Goal: Obtain resource: Download file/media

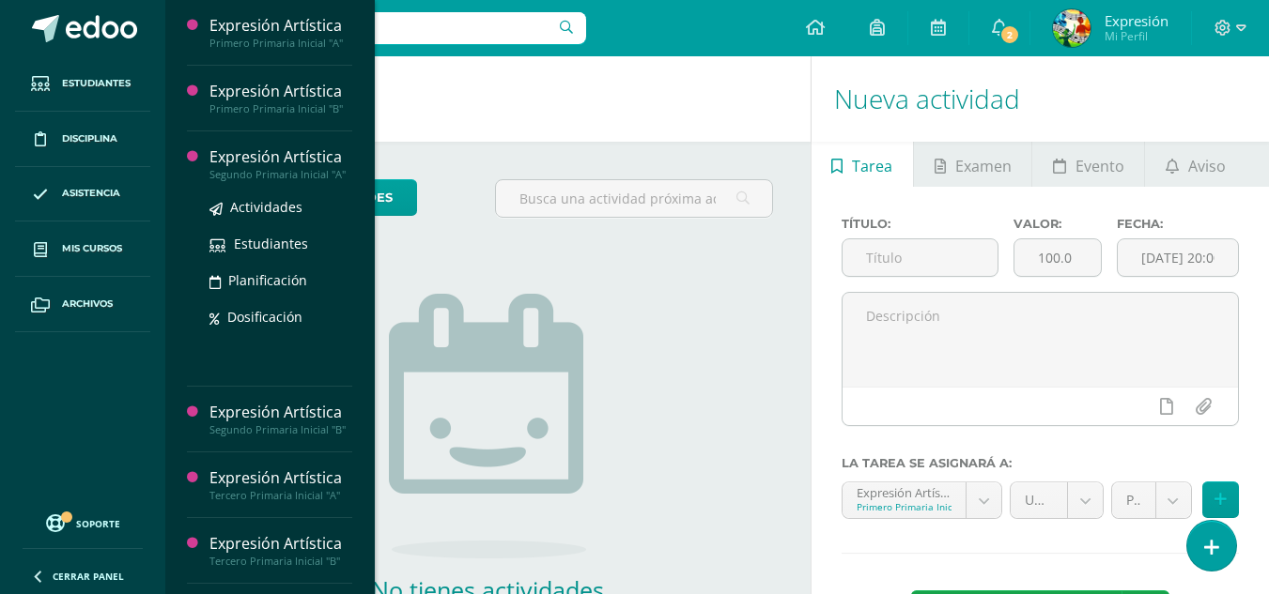
click at [297, 173] on div "Segundo Primaria Inicial "A"" at bounding box center [280, 174] width 143 height 13
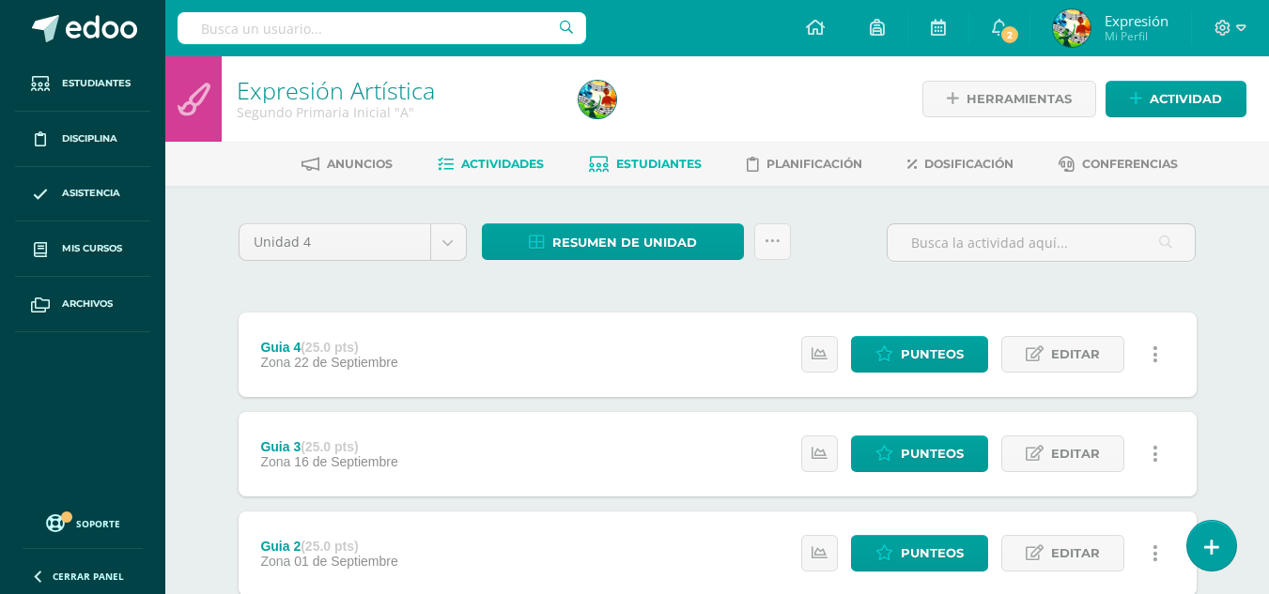
click at [657, 168] on span "Estudiantes" at bounding box center [658, 164] width 85 height 14
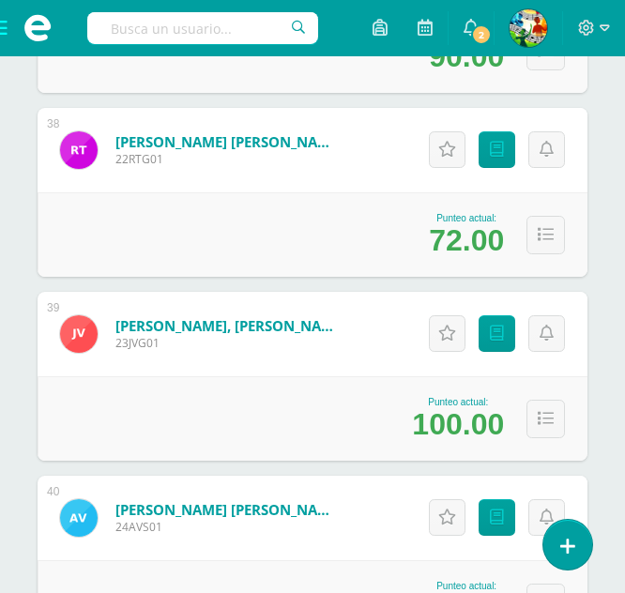
scroll to position [7140, 0]
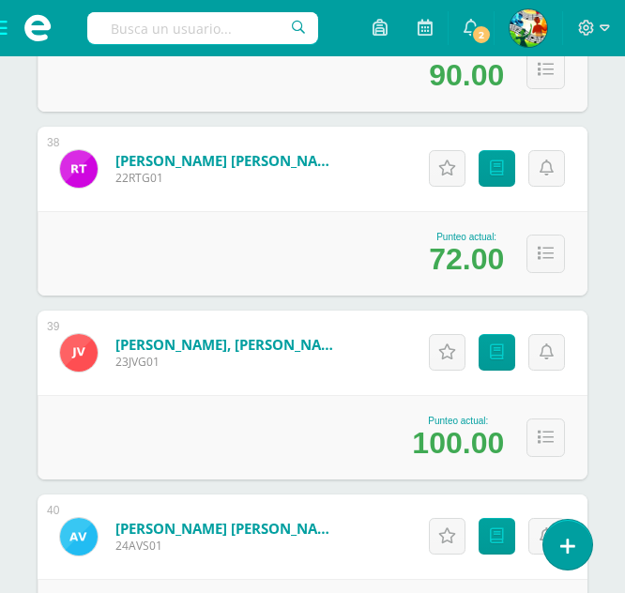
click at [2, 27] on span at bounding box center [37, 28] width 75 height 56
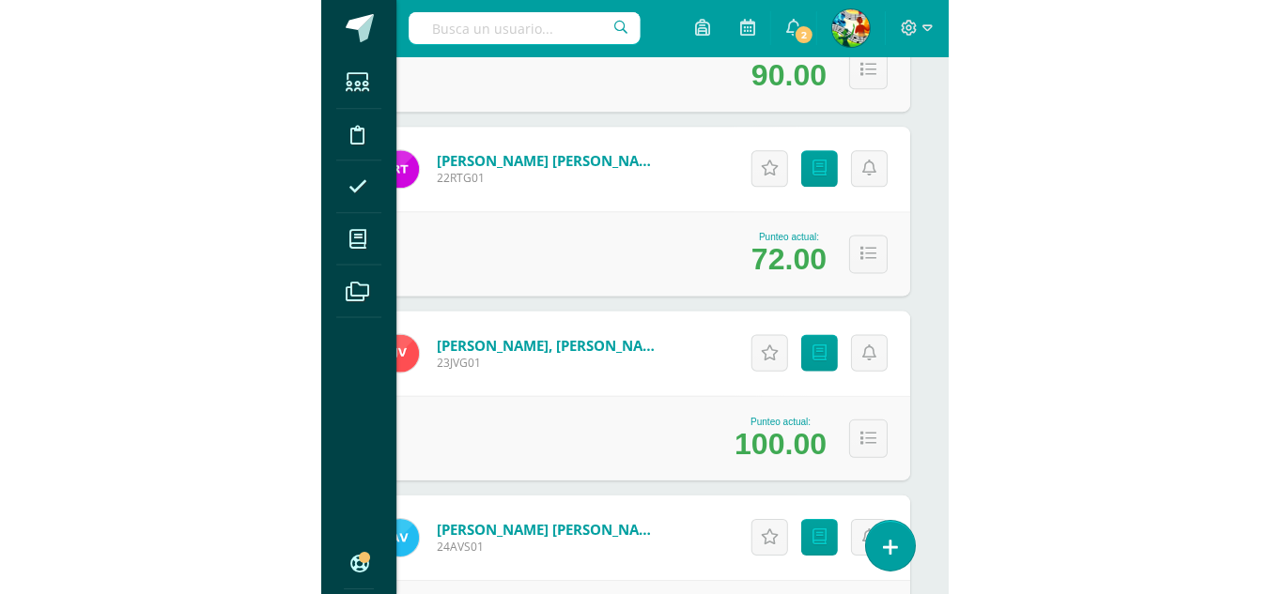
scroll to position [4105, 0]
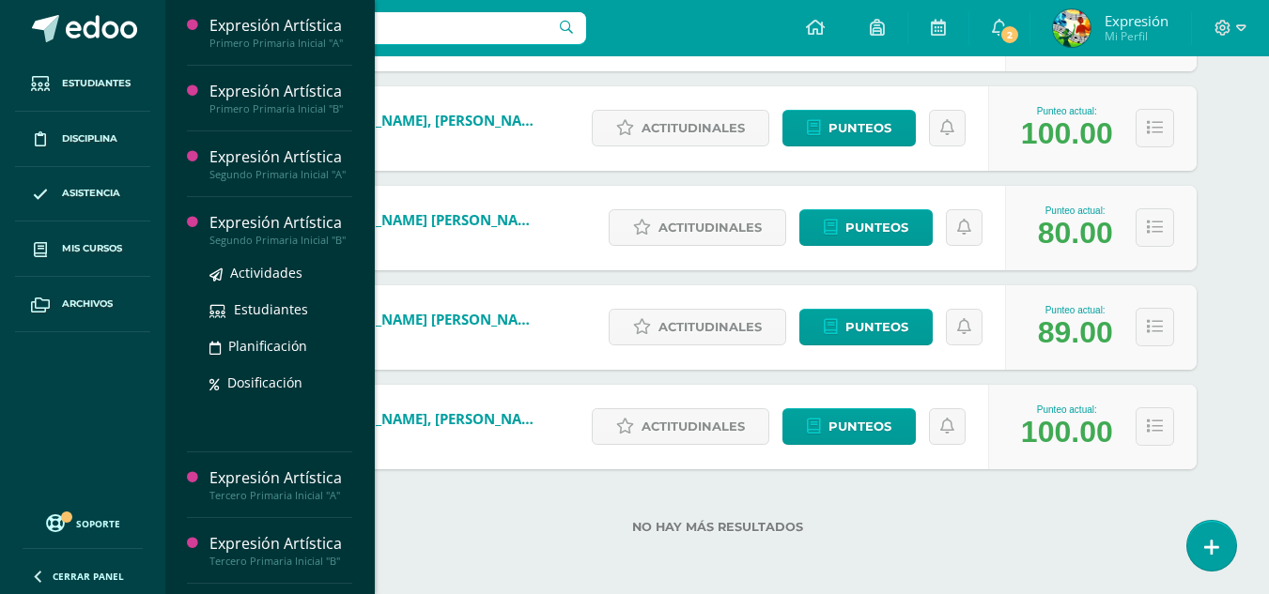
click at [281, 234] on div "Expresión Artística" at bounding box center [280, 223] width 143 height 22
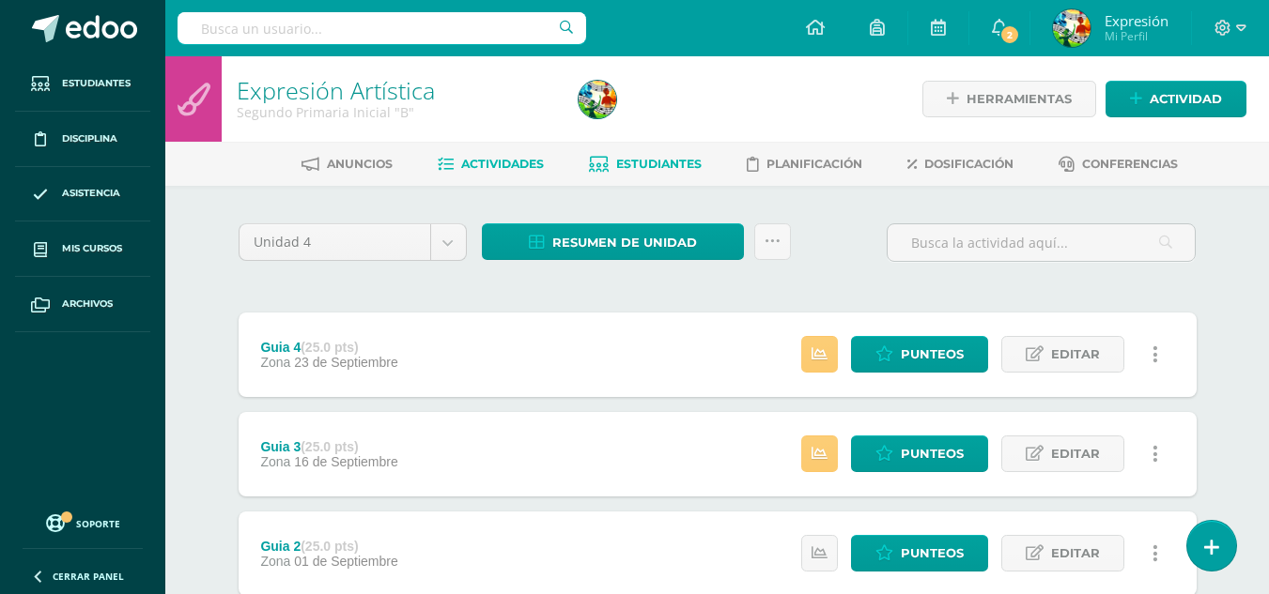
click at [674, 170] on span "Estudiantes" at bounding box center [658, 164] width 85 height 14
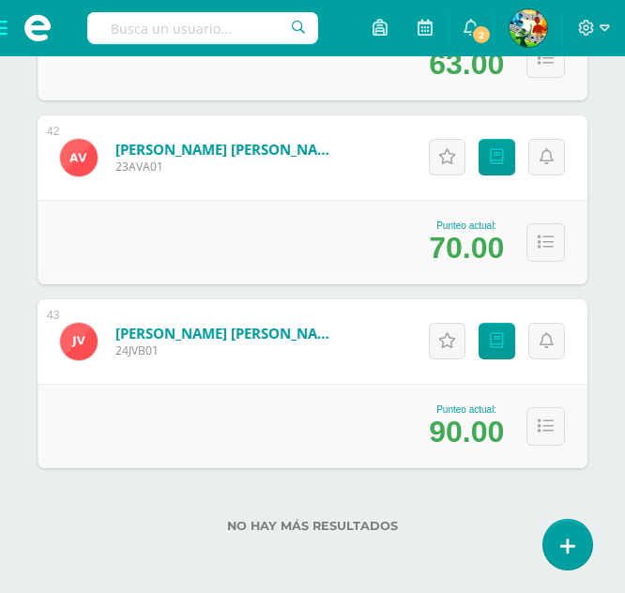
scroll to position [7512, 0]
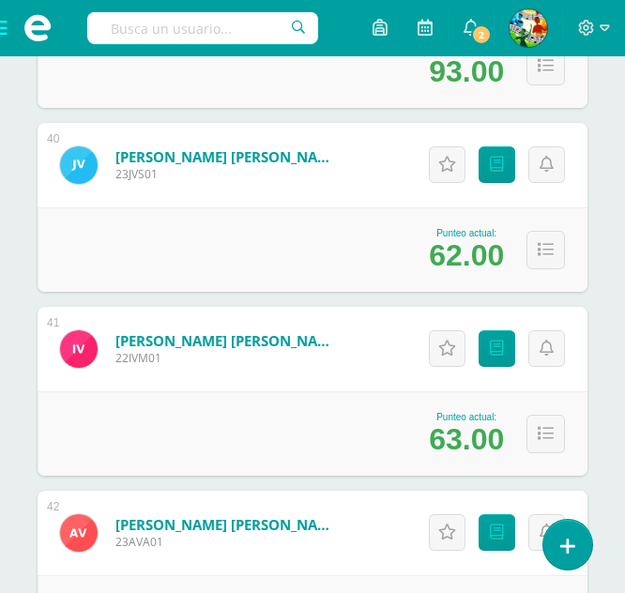
click at [8, 25] on span at bounding box center [37, 28] width 75 height 56
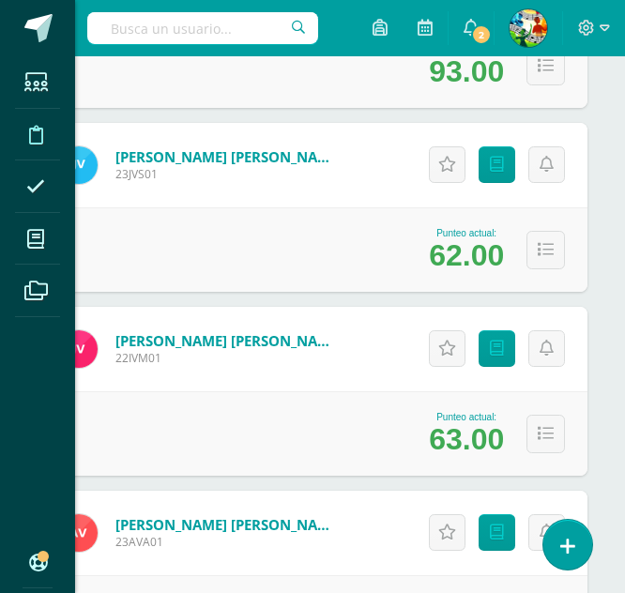
click at [27, 132] on span at bounding box center [36, 134] width 42 height 42
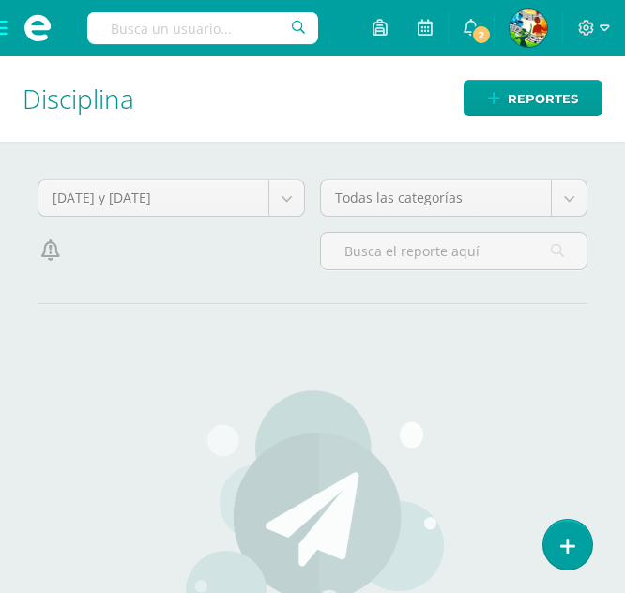
click at [1, 28] on span at bounding box center [37, 28] width 75 height 56
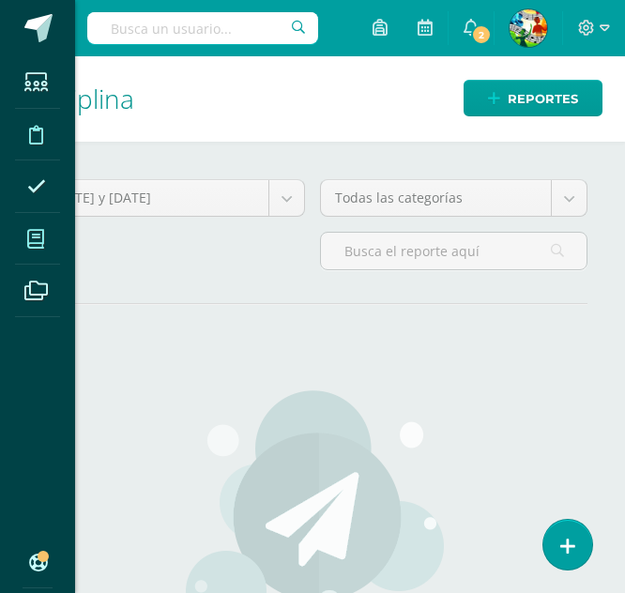
click at [38, 232] on icon at bounding box center [35, 239] width 17 height 19
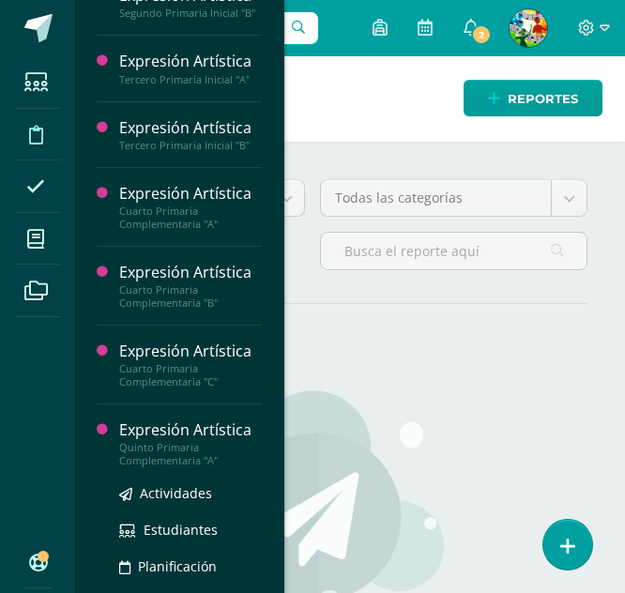
scroll to position [187, 0]
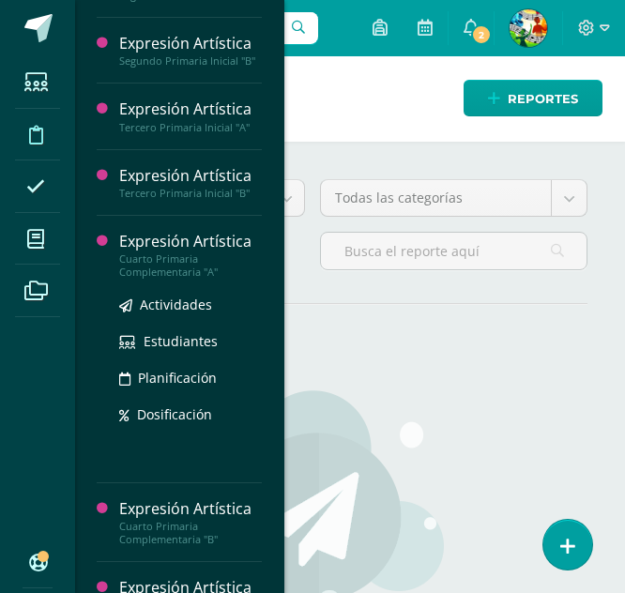
click at [165, 279] on div "Cuarto Primaria Complementaria "A"" at bounding box center [190, 266] width 143 height 26
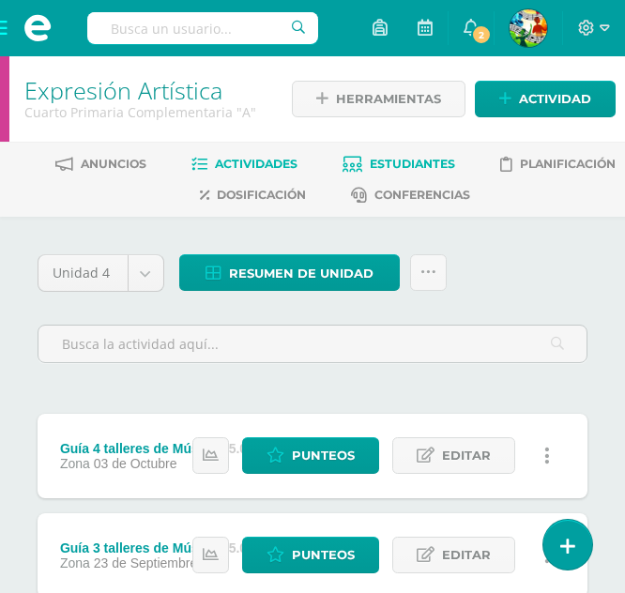
click at [411, 170] on span "Estudiantes" at bounding box center [412, 164] width 85 height 14
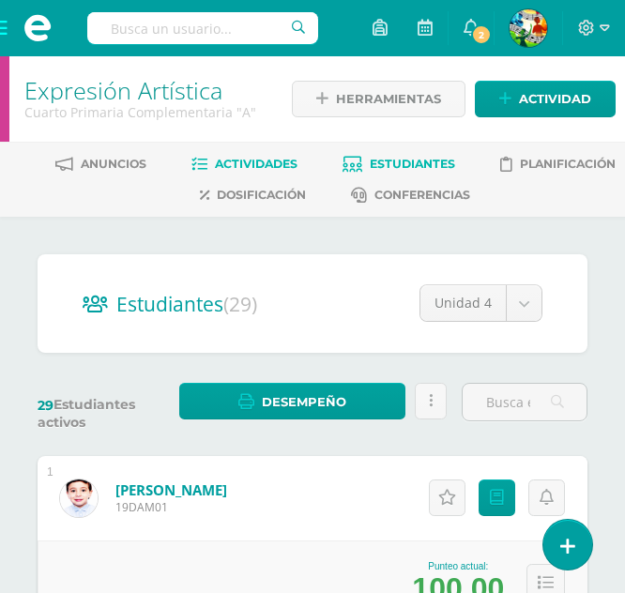
click at [254, 159] on span "Actividades" at bounding box center [256, 164] width 83 height 14
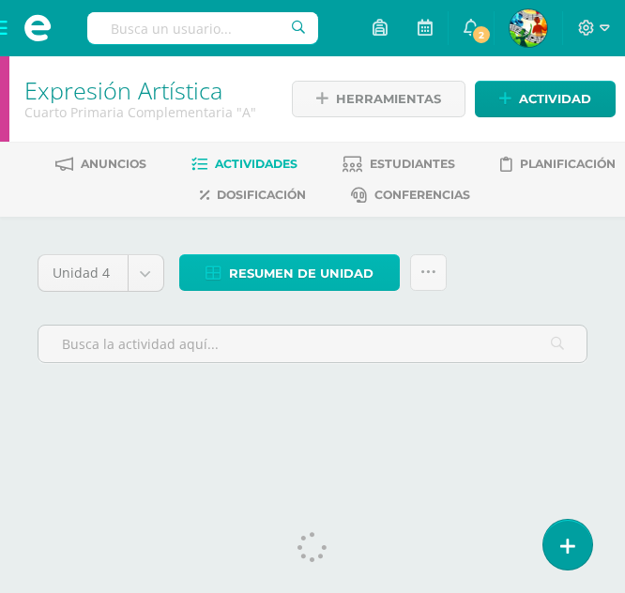
click at [333, 280] on span "Resumen de unidad" at bounding box center [301, 273] width 145 height 35
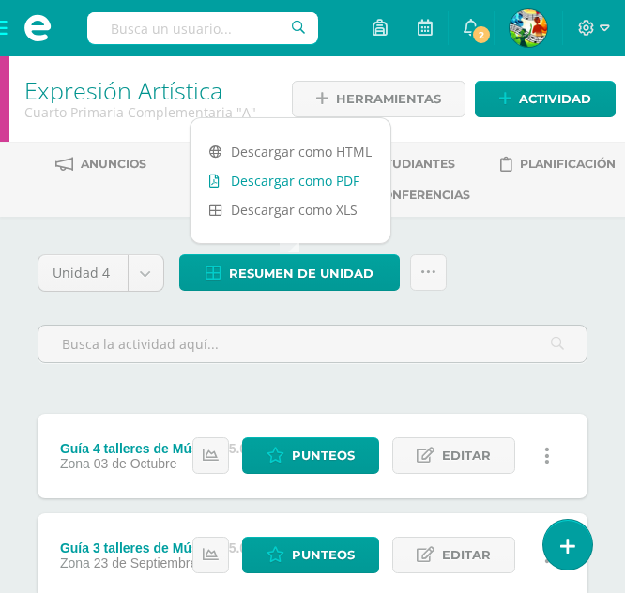
click at [285, 175] on link "Descargar como PDF" at bounding box center [291, 180] width 200 height 29
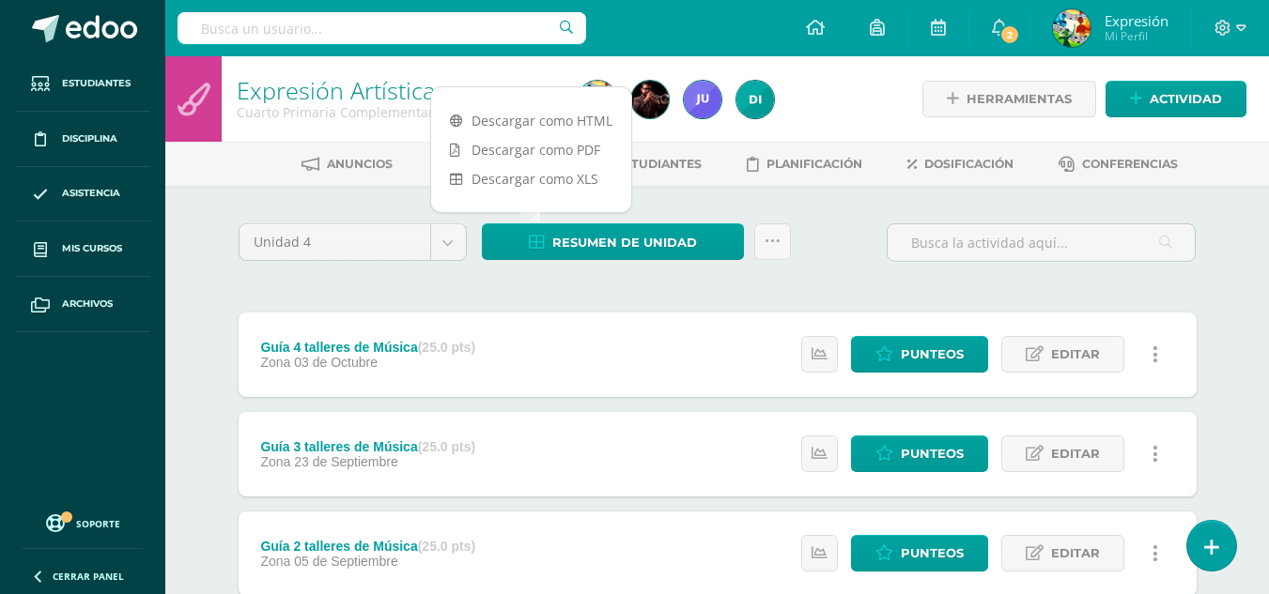
click at [639, 202] on div "Unidad 4 Unidad 1 Unidad 2 Unidad 3 Unidad 4 Resumen de unidad Subir actividade…" at bounding box center [717, 503] width 1033 height 635
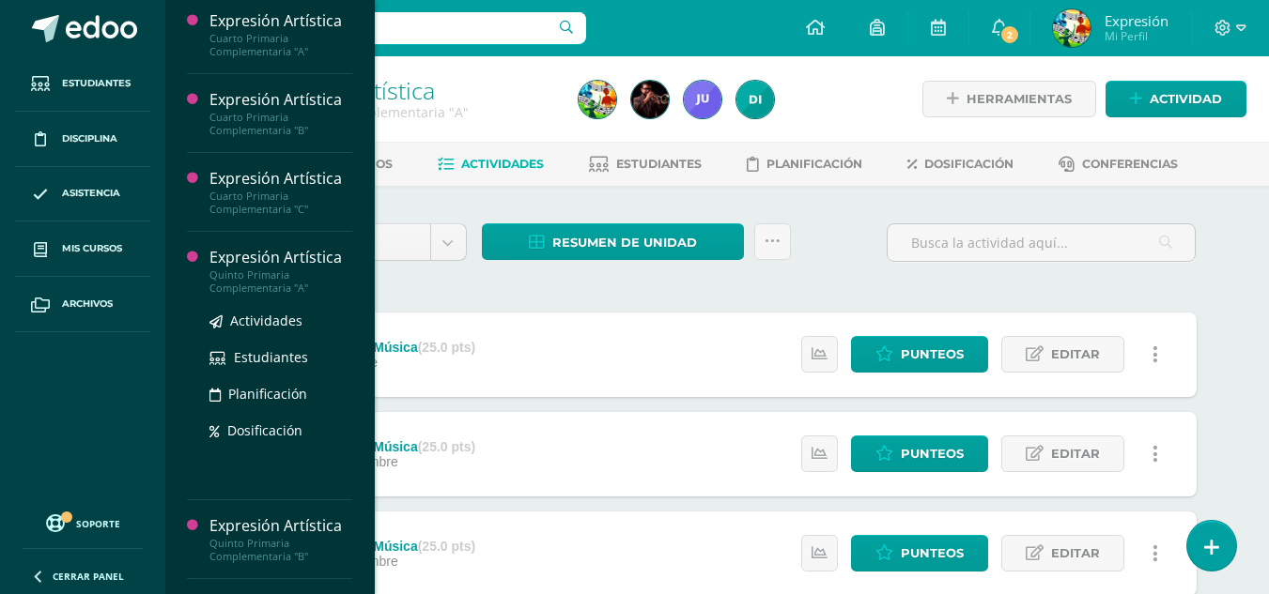
scroll to position [383, 0]
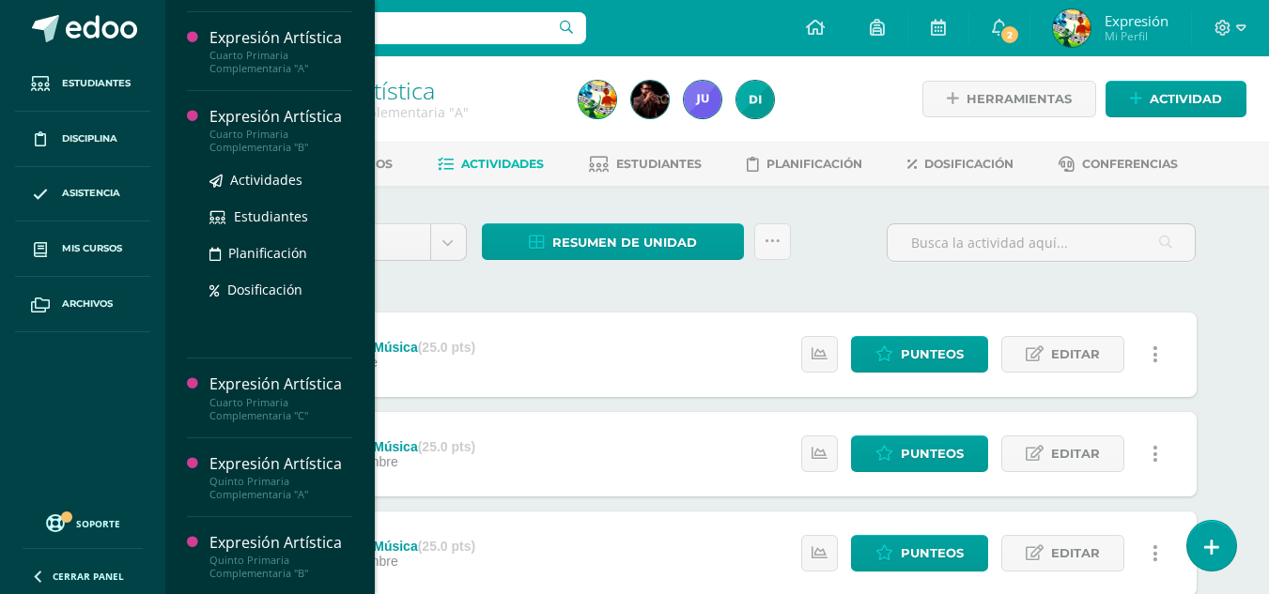
click at [274, 154] on div "Cuarto Primaria Complementaria "B"" at bounding box center [280, 141] width 143 height 26
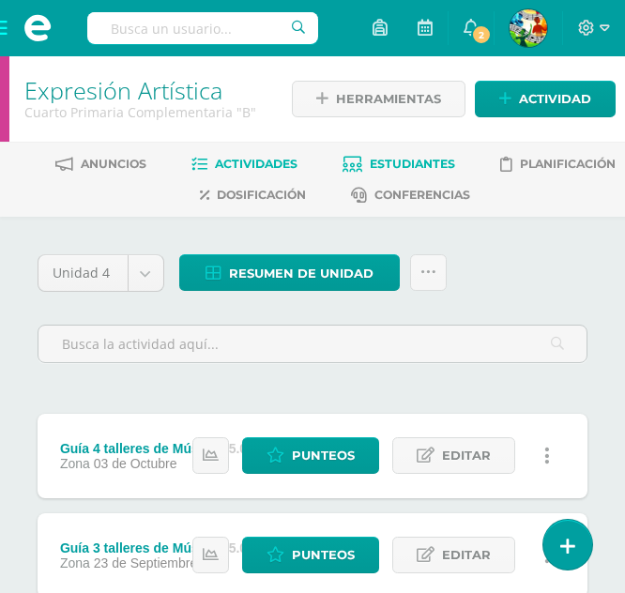
click at [426, 171] on span "Estudiantes" at bounding box center [412, 164] width 85 height 14
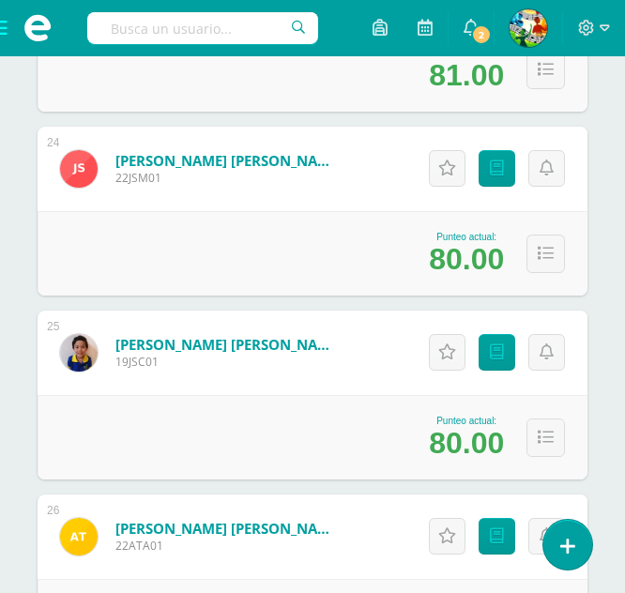
scroll to position [4383, 0]
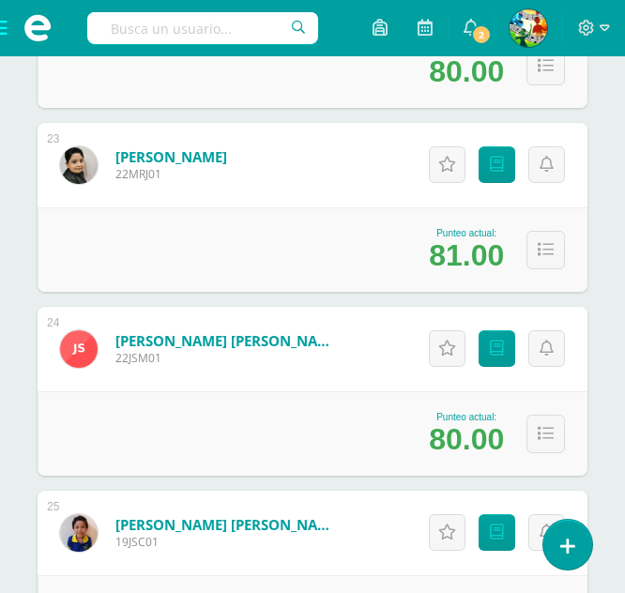
click at [5, 27] on span at bounding box center [37, 28] width 75 height 56
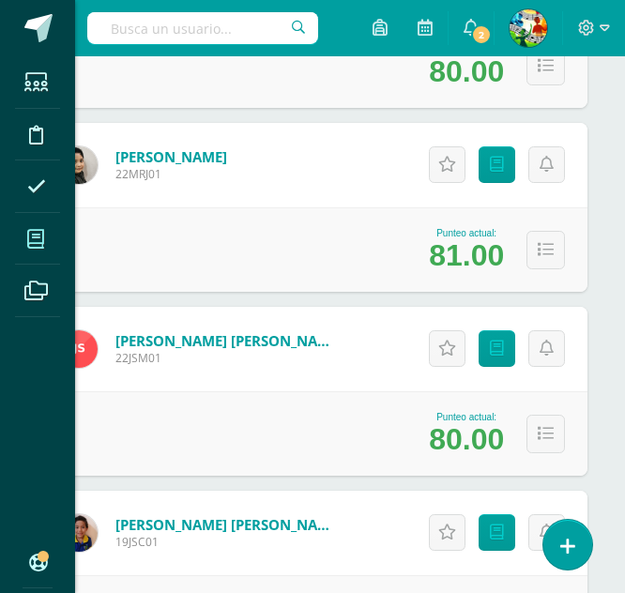
click at [37, 240] on icon at bounding box center [35, 239] width 17 height 19
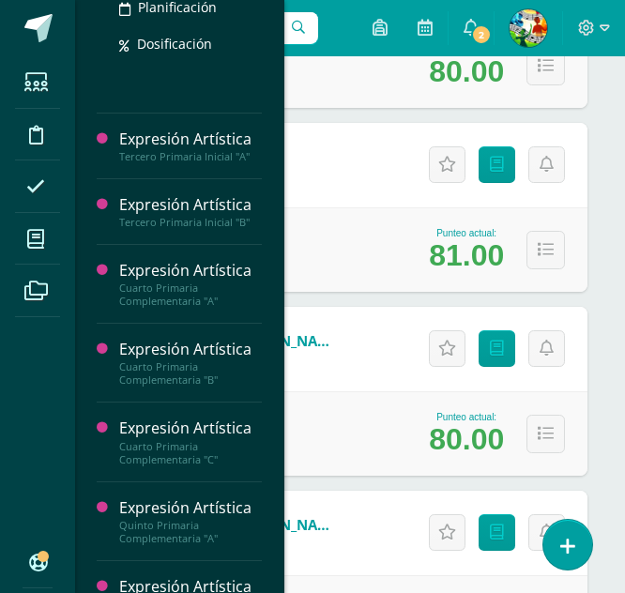
scroll to position [346, 0]
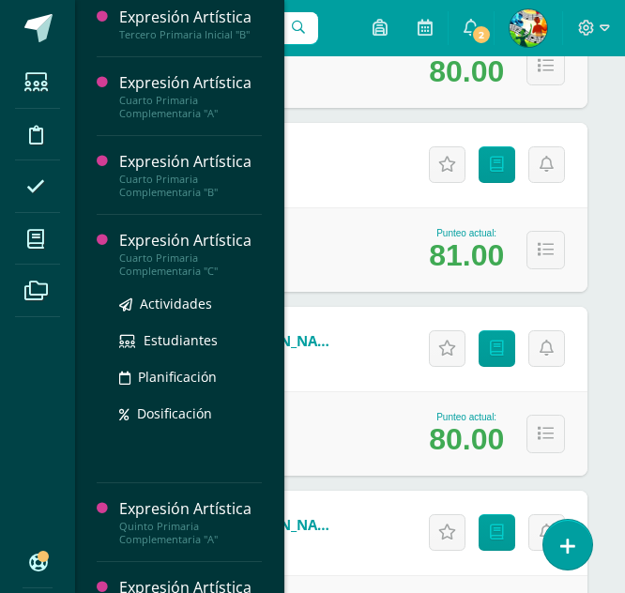
click at [176, 278] on div "Cuarto Primaria Complementaria "C"" at bounding box center [190, 265] width 143 height 26
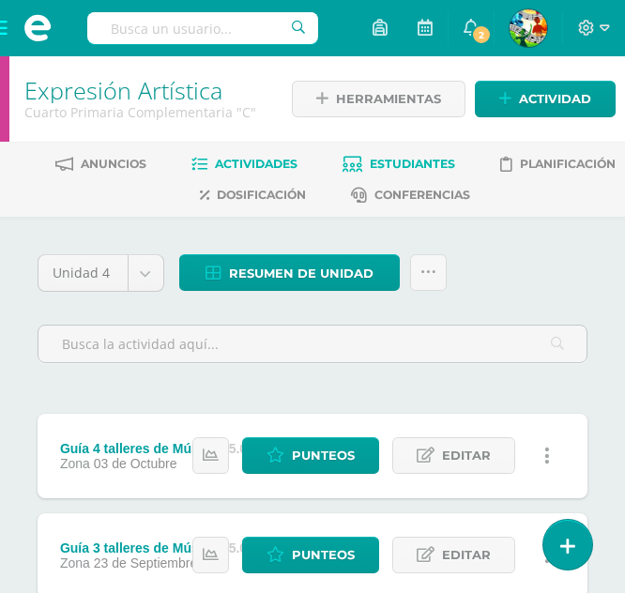
click at [385, 153] on link "Estudiantes" at bounding box center [399, 164] width 113 height 30
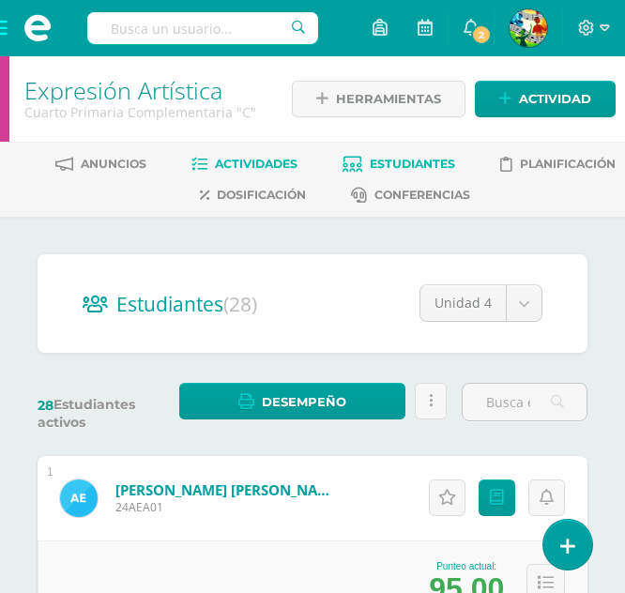
click at [256, 161] on span "Actividades" at bounding box center [256, 164] width 83 height 14
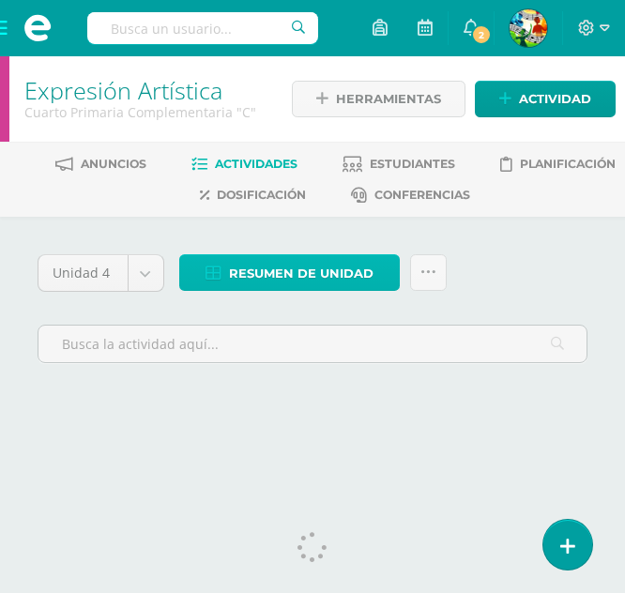
click at [317, 272] on span "Resumen de unidad" at bounding box center [301, 273] width 145 height 35
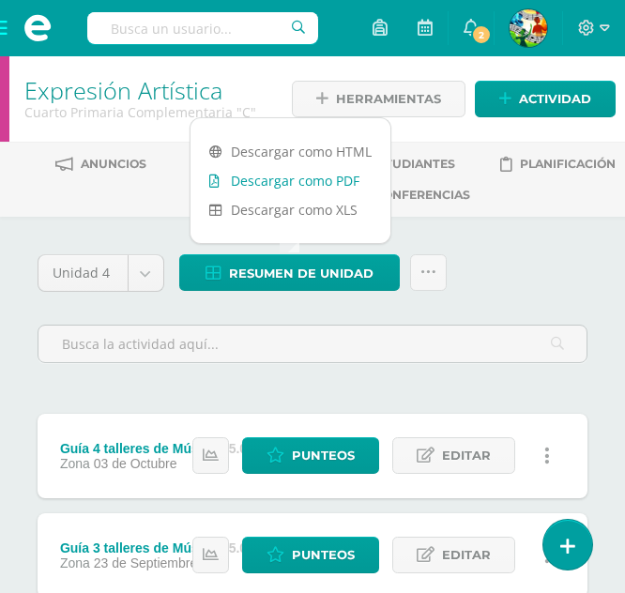
click at [321, 175] on link "Descargar como PDF" at bounding box center [291, 180] width 200 height 29
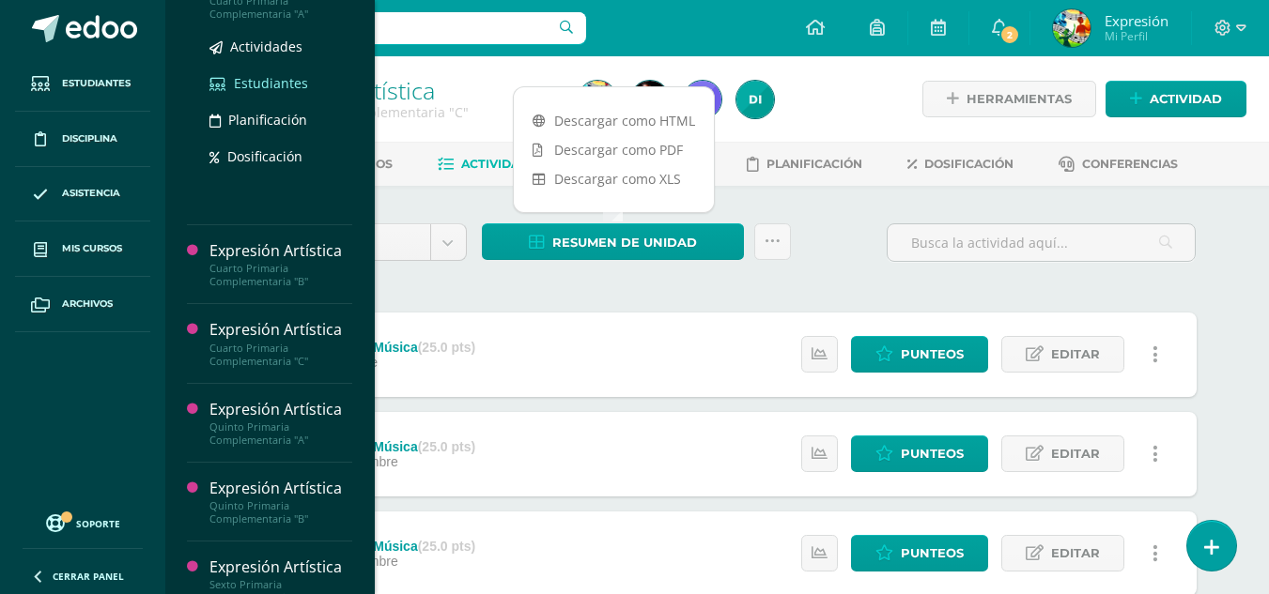
scroll to position [470, 0]
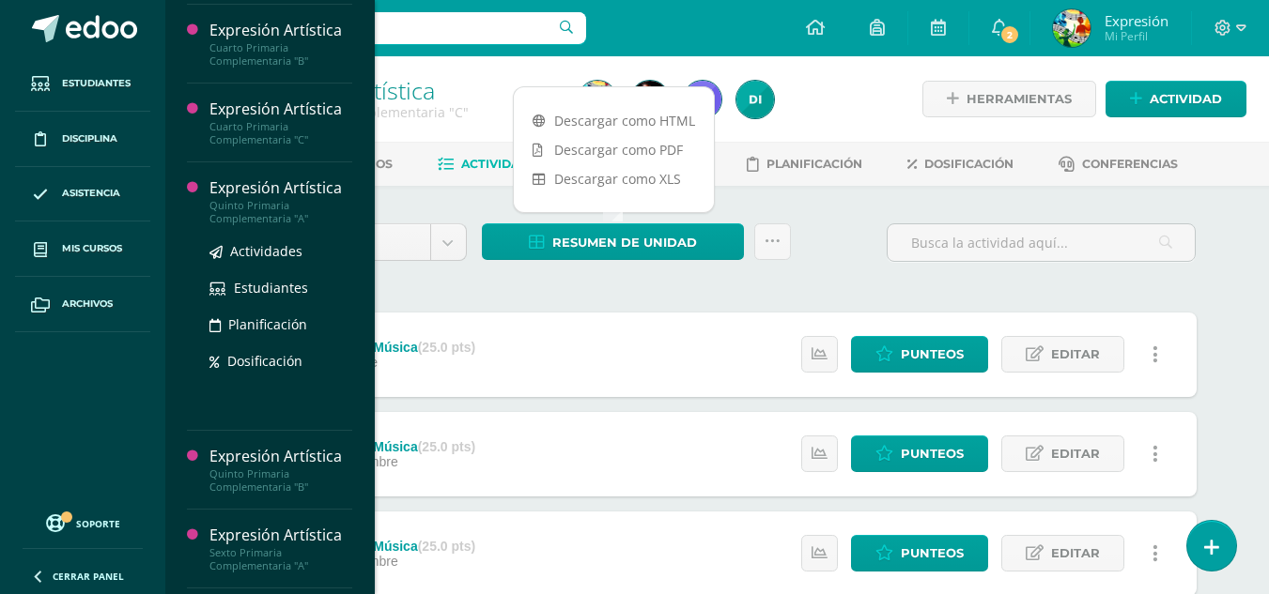
click at [275, 225] on div "Quinto Primaria Complementaria "A"" at bounding box center [280, 212] width 143 height 26
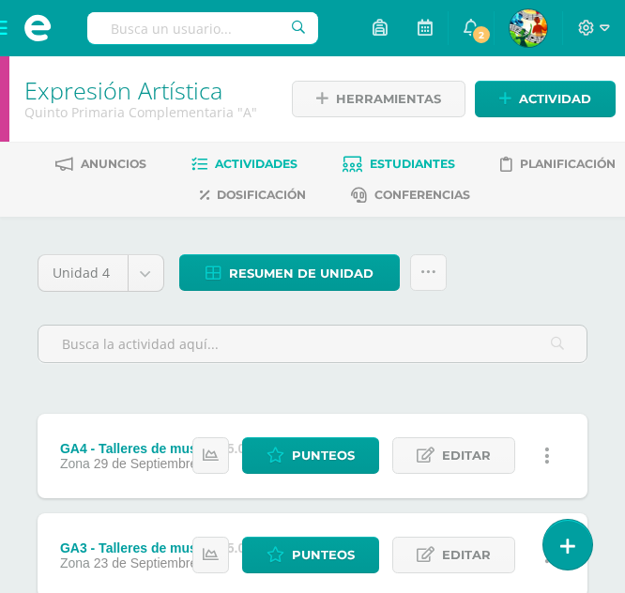
click at [388, 157] on span "Estudiantes" at bounding box center [412, 164] width 85 height 14
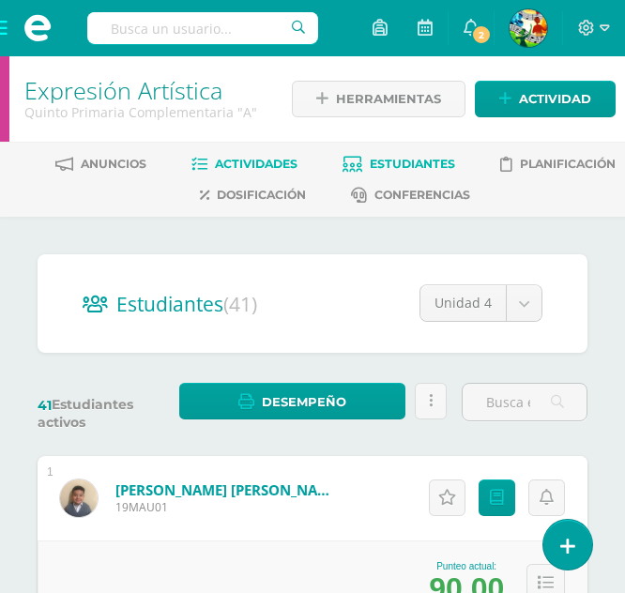
click at [249, 165] on span "Actividades" at bounding box center [256, 164] width 83 height 14
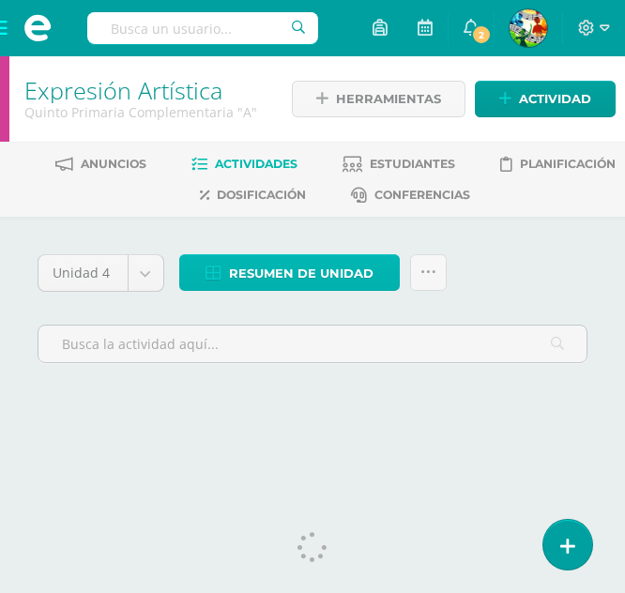
click at [285, 276] on span "Resumen de unidad" at bounding box center [301, 273] width 145 height 35
click at [297, 269] on span "Resumen de unidad" at bounding box center [301, 273] width 145 height 35
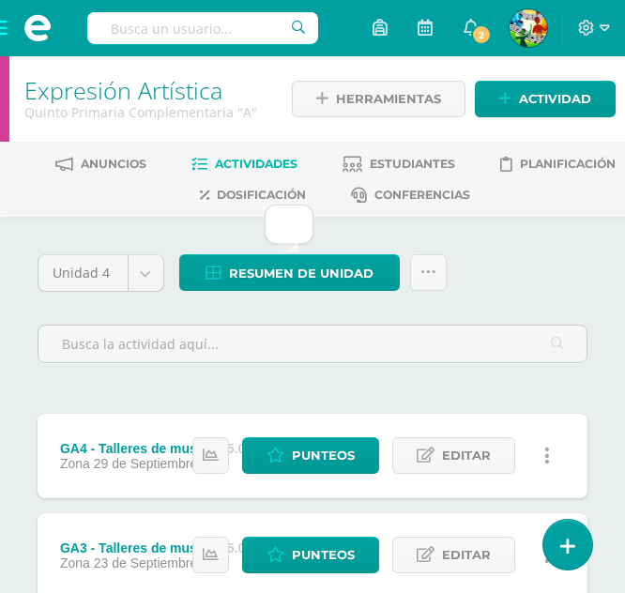
click at [480, 273] on div "Unidad 4 Unidad 1 Unidad 2 Unidad 3 Unidad 4 Resumen de unidad Subir actividade…" at bounding box center [312, 316] width 565 height 124
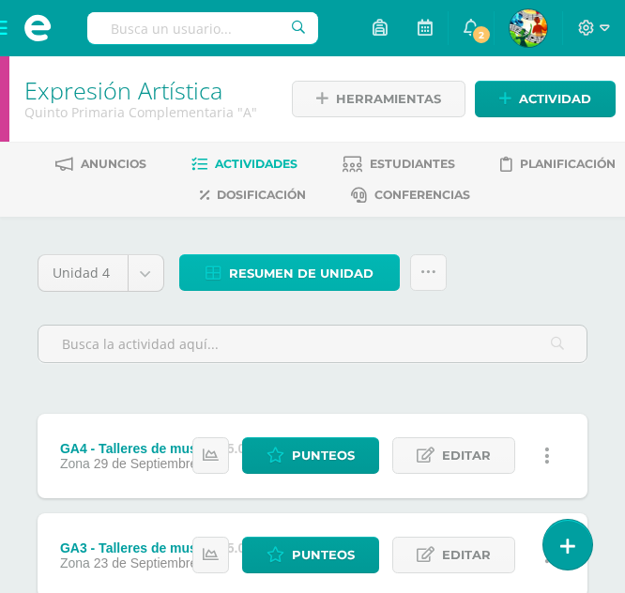
click at [315, 271] on span "Resumen de unidad" at bounding box center [301, 273] width 145 height 35
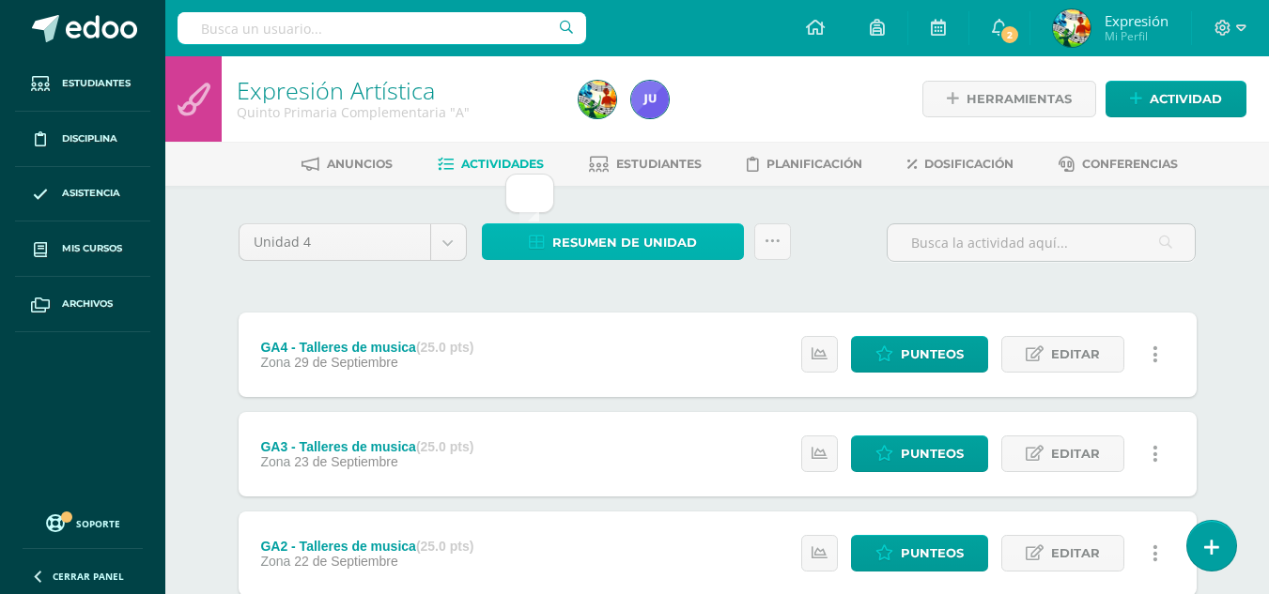
click at [617, 241] on span "Resumen de unidad" at bounding box center [624, 242] width 145 height 35
click at [655, 250] on span "Resumen de unidad" at bounding box center [624, 242] width 145 height 35
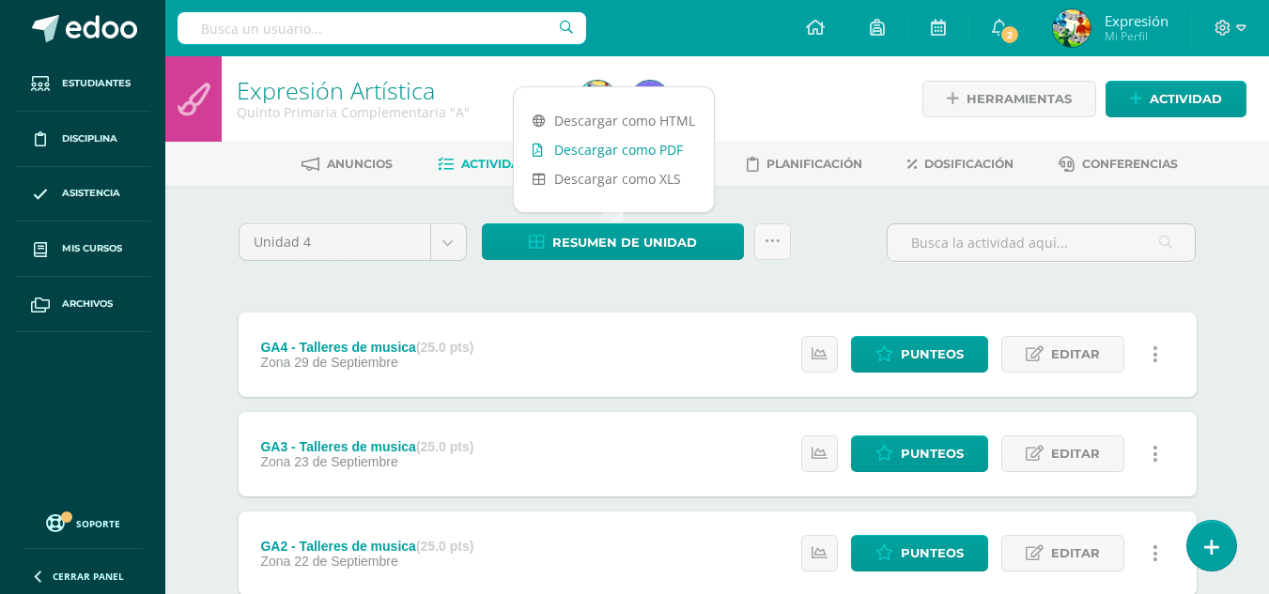
click at [654, 148] on link "Descargar como PDF" at bounding box center [614, 149] width 200 height 29
click at [745, 98] on div at bounding box center [745, 98] width 349 height 85
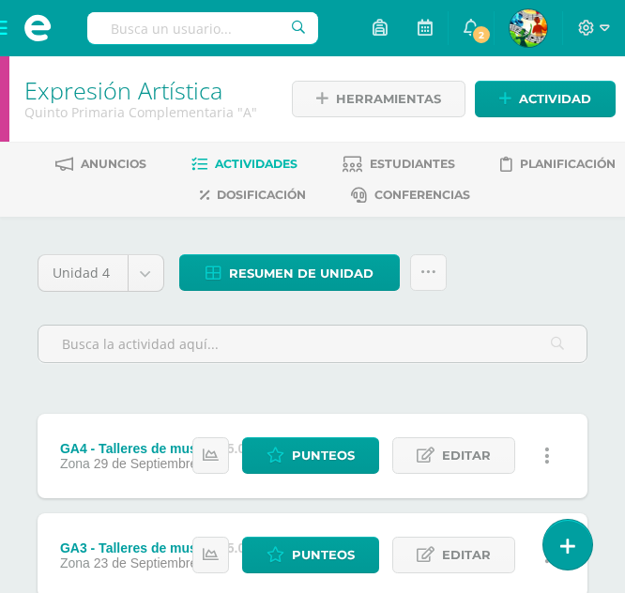
click at [7, 32] on span at bounding box center [37, 28] width 75 height 56
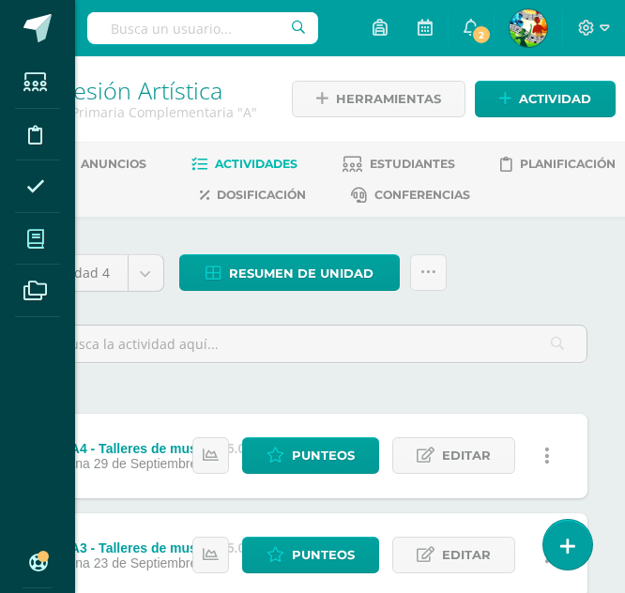
click at [41, 234] on icon at bounding box center [35, 239] width 17 height 19
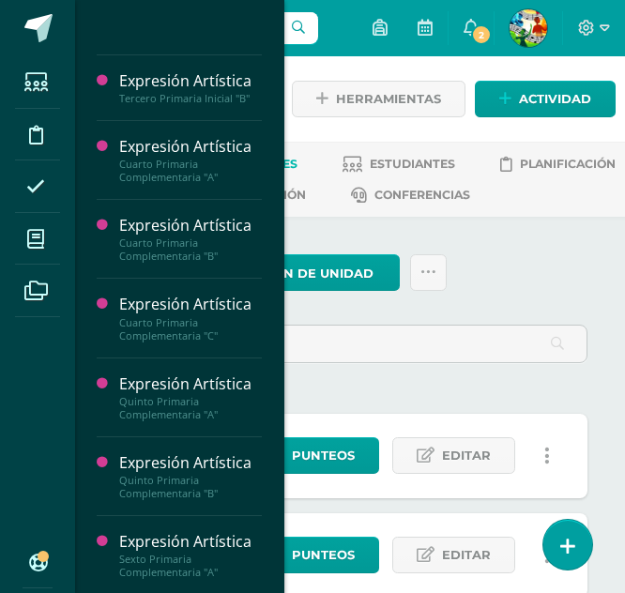
scroll to position [469, 0]
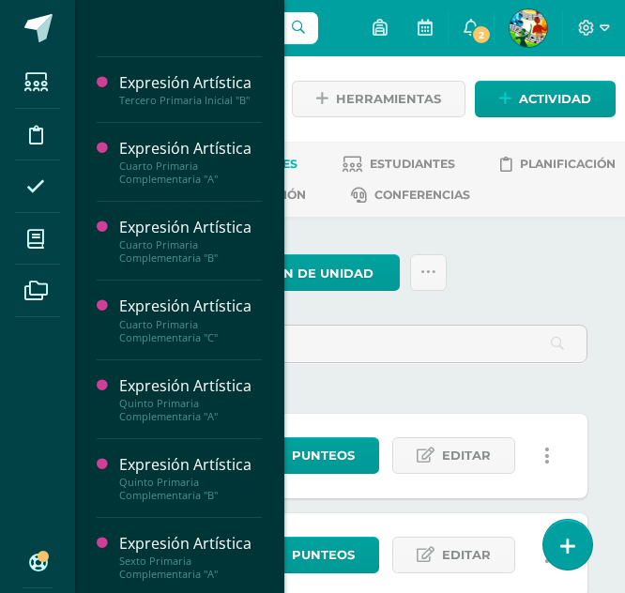
click at [133, 476] on div "Quinto Primaria Complementaria "B"" at bounding box center [190, 489] width 143 height 26
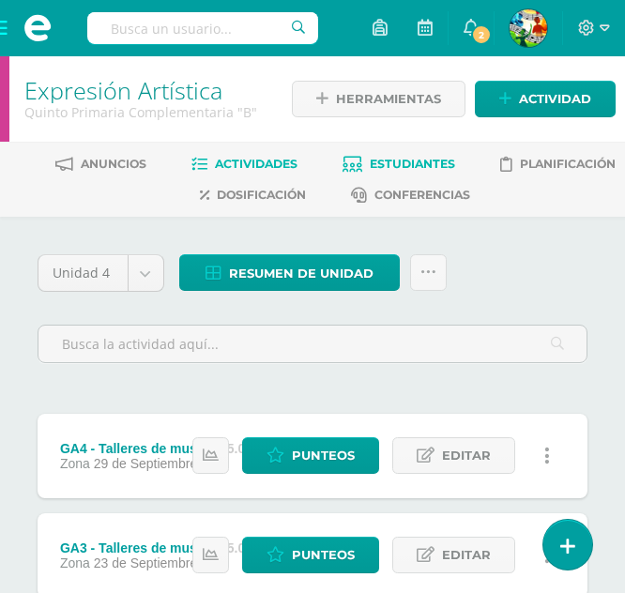
click at [420, 158] on span "Estudiantes" at bounding box center [412, 164] width 85 height 14
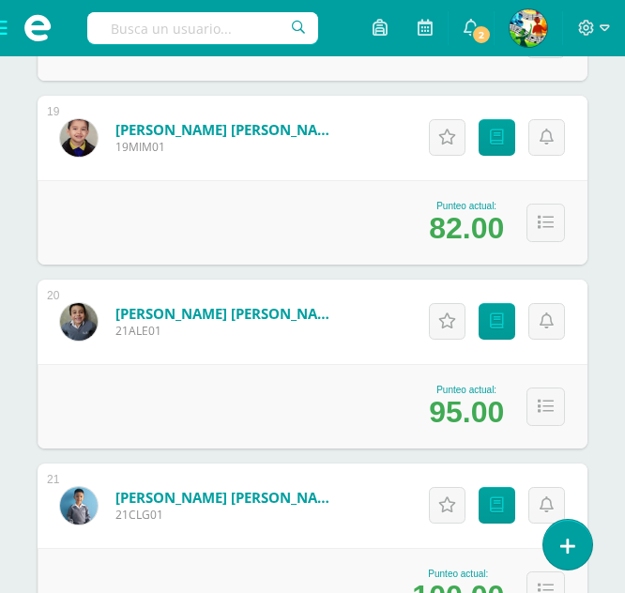
scroll to position [3475, 0]
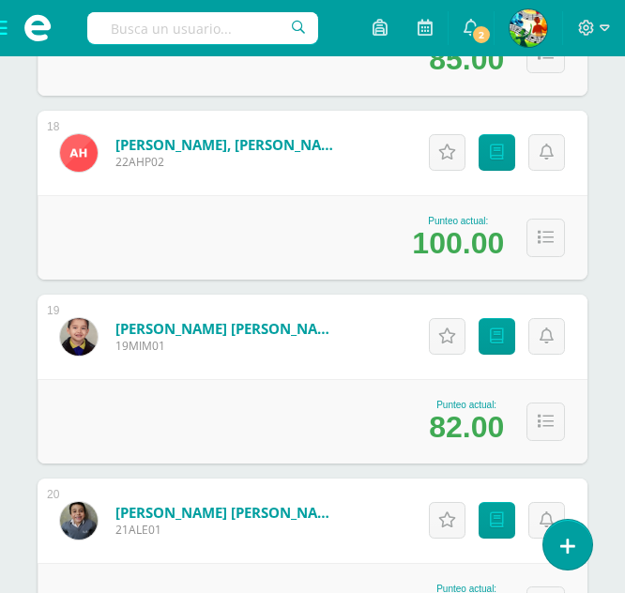
click at [2, 26] on span at bounding box center [37, 28] width 75 height 56
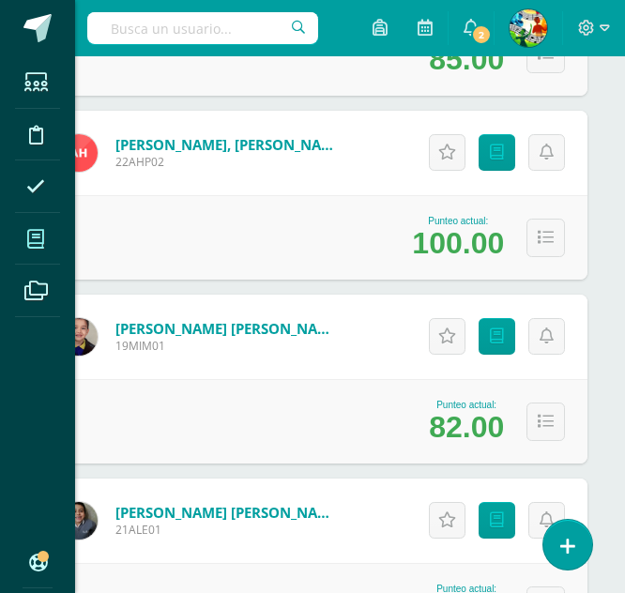
click at [41, 239] on icon at bounding box center [35, 239] width 17 height 19
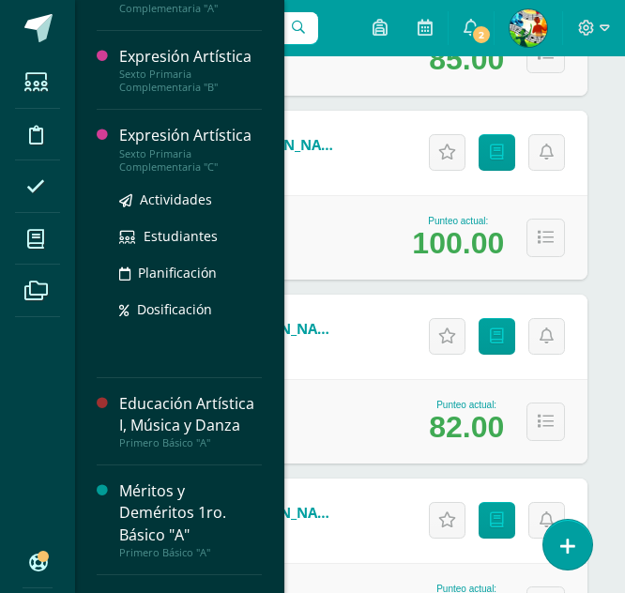
scroll to position [751, 0]
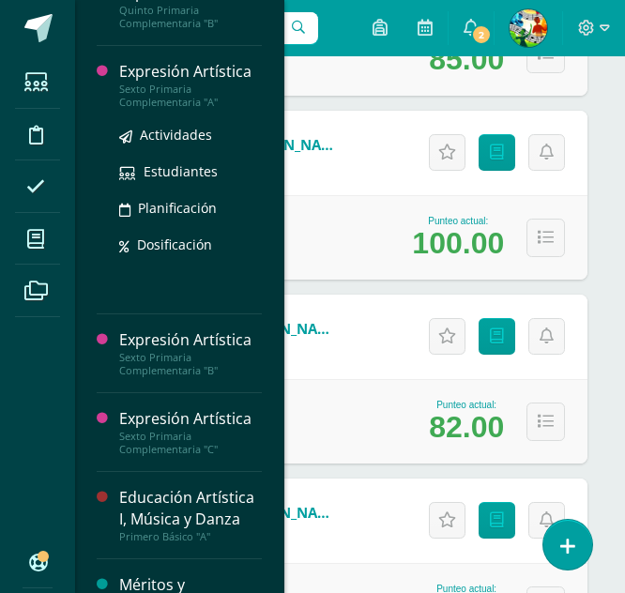
click at [170, 108] on div "Sexto Primaria Complementaria "A"" at bounding box center [190, 96] width 143 height 26
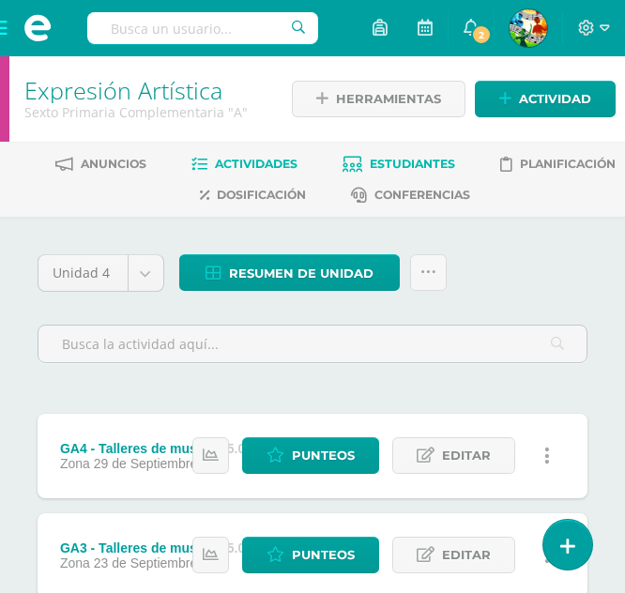
click at [405, 150] on link "Estudiantes" at bounding box center [399, 164] width 113 height 30
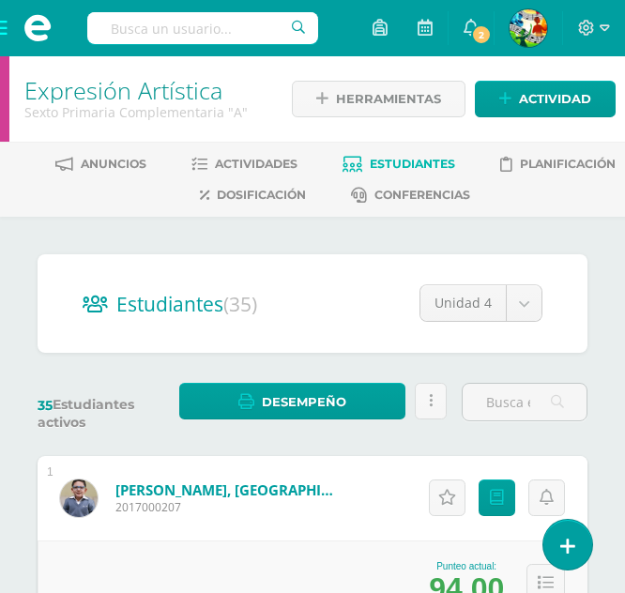
click at [5, 25] on span at bounding box center [37, 28] width 75 height 56
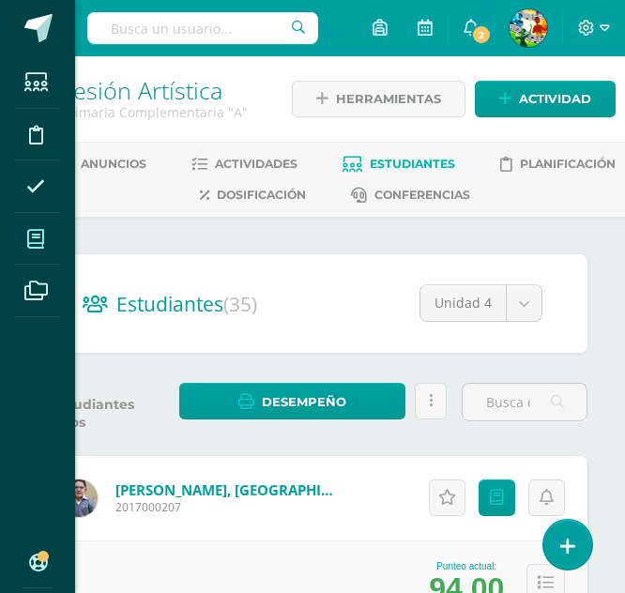
click at [34, 224] on span at bounding box center [36, 239] width 42 height 42
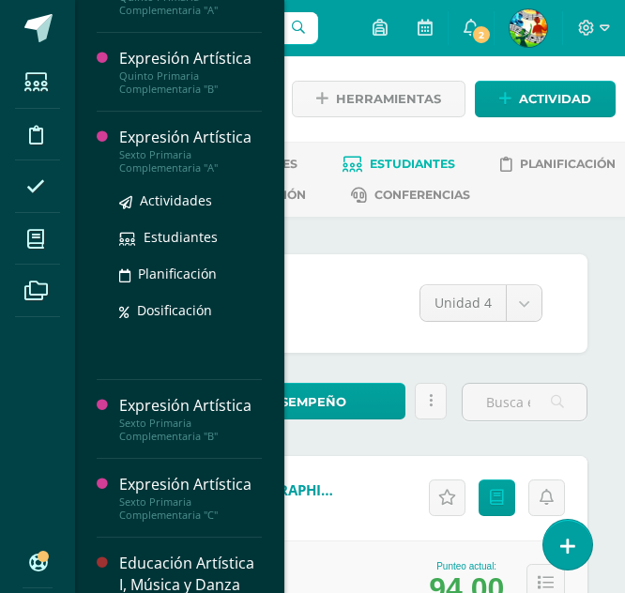
scroll to position [843, 0]
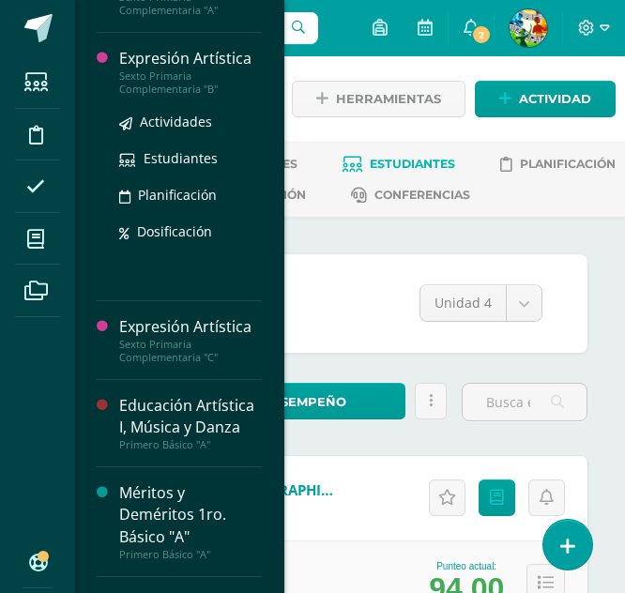
click at [165, 96] on div "Sexto Primaria Complementaria "B"" at bounding box center [190, 82] width 143 height 26
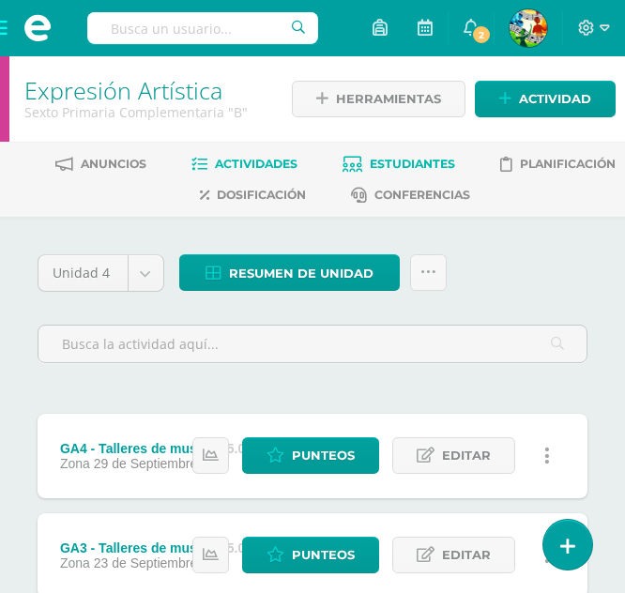
click at [389, 158] on span "Estudiantes" at bounding box center [412, 164] width 85 height 14
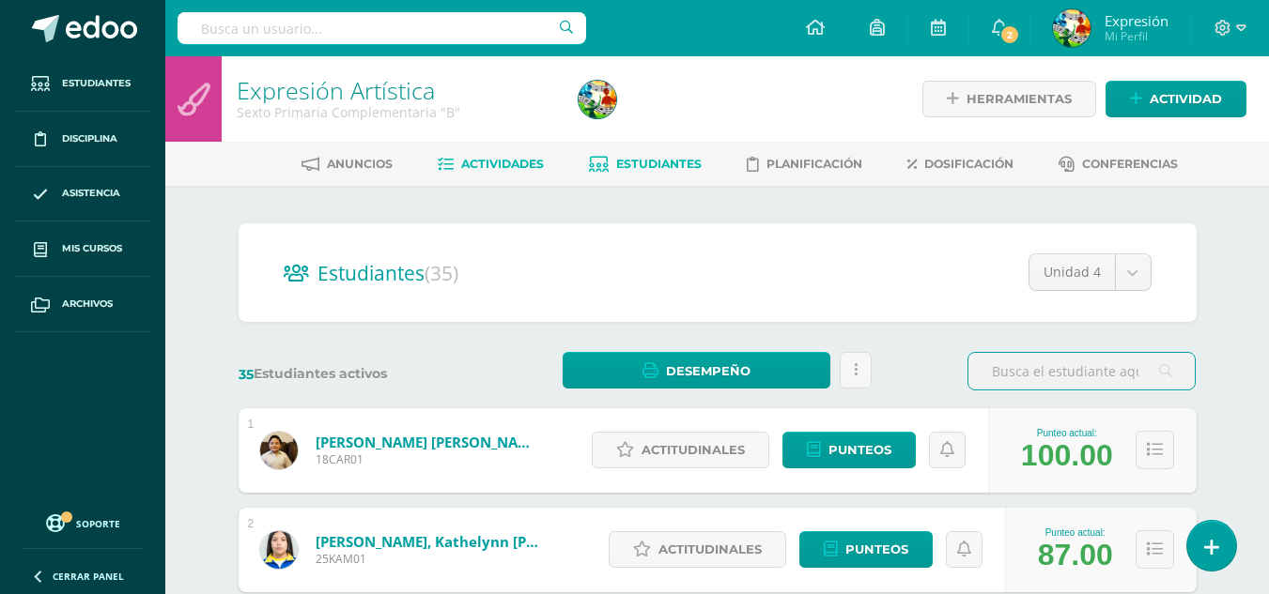
click at [527, 176] on link "Actividades" at bounding box center [491, 164] width 106 height 30
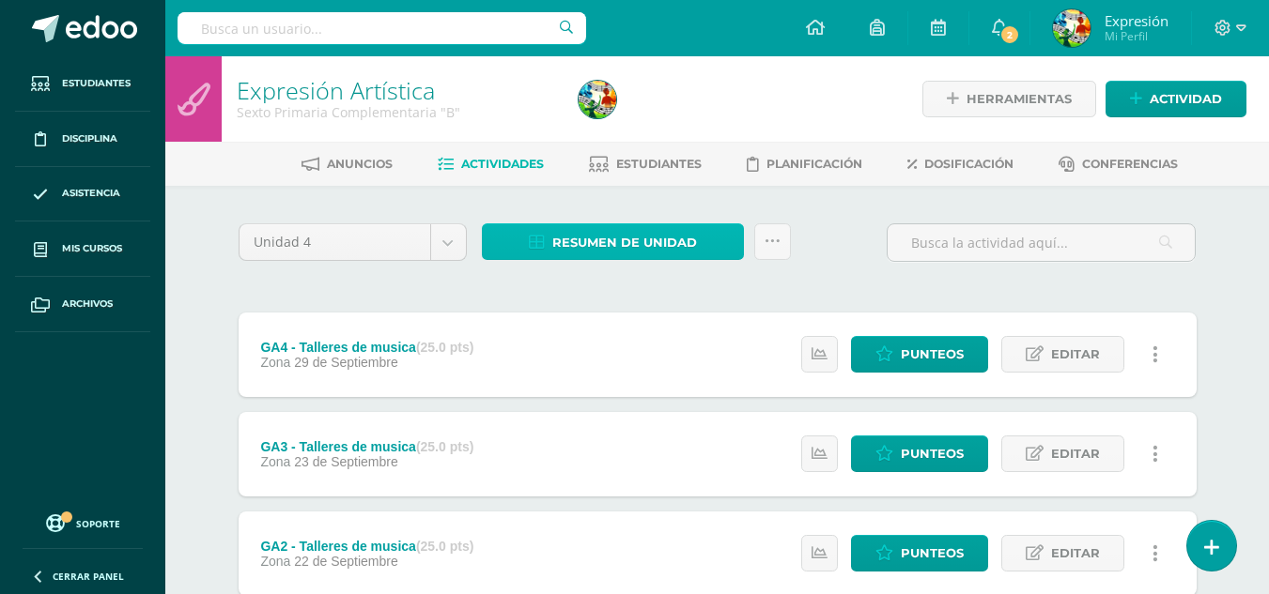
click at [670, 240] on span "Resumen de unidad" at bounding box center [624, 242] width 145 height 35
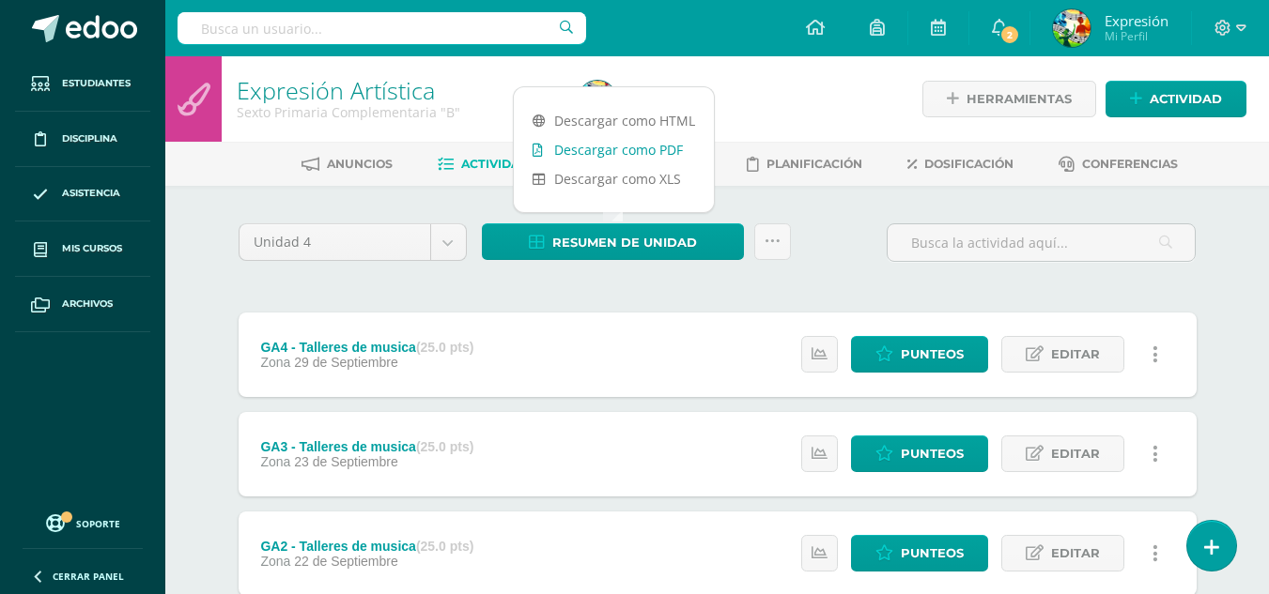
click at [640, 146] on link "Descargar como PDF" at bounding box center [614, 149] width 200 height 29
click at [847, 254] on div "Unidad 4 Unidad 1 Unidad 2 Unidad 3 Unidad 4 Resumen de unidad Subir actividade…" at bounding box center [717, 250] width 973 height 54
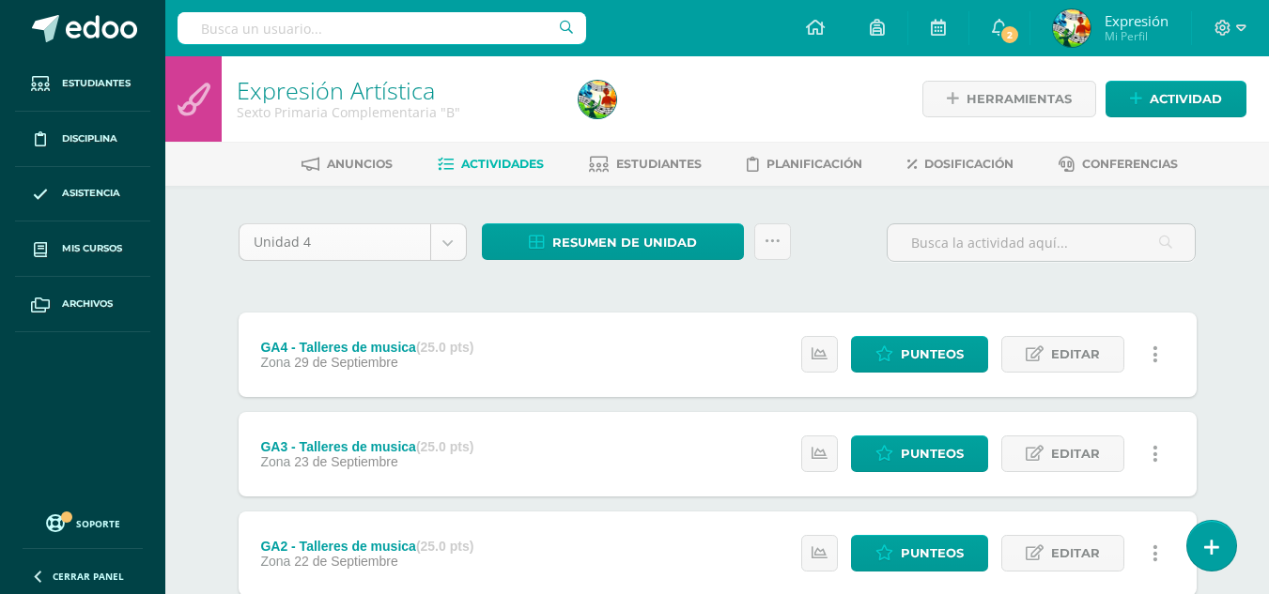
click at [440, 238] on body "Estudiantes Disciplina Asistencia Mis cursos Archivos Soporte Ayuda Reportar un…" at bounding box center [634, 410] width 1269 height 821
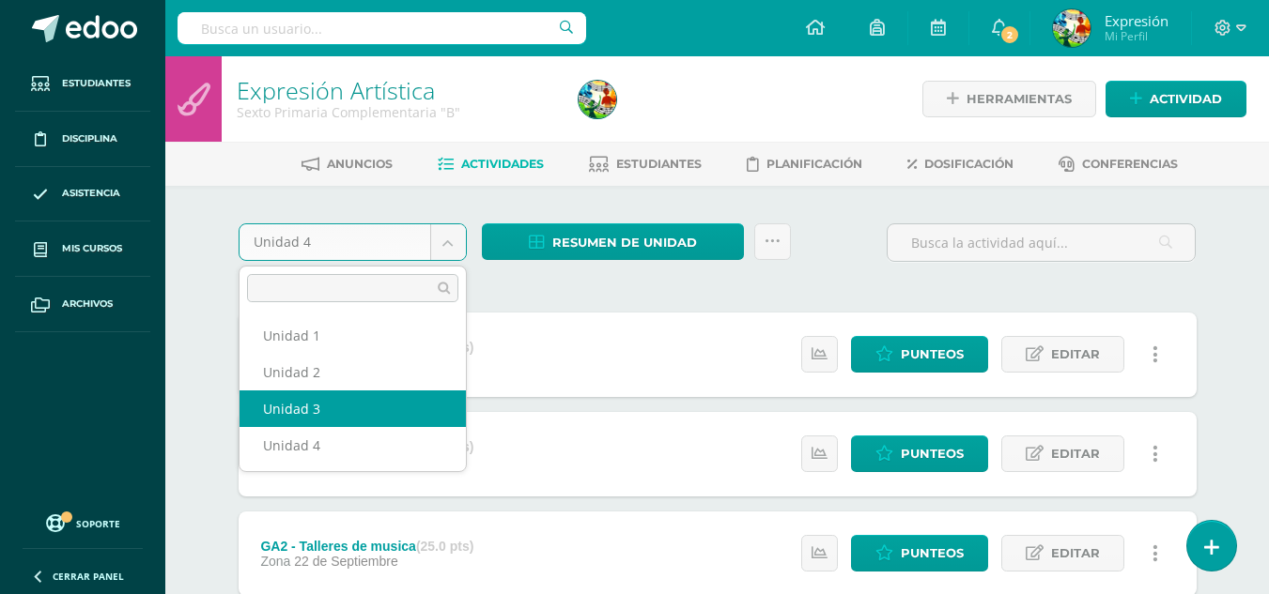
select select "Unidad 3"
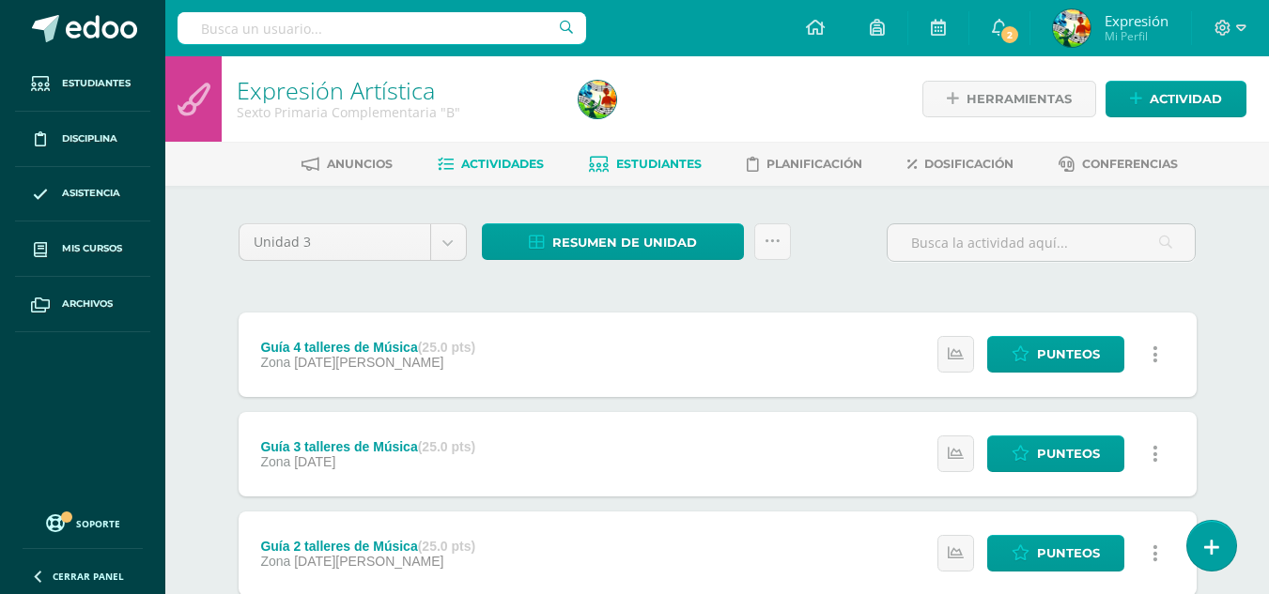
click at [633, 166] on span "Estudiantes" at bounding box center [658, 164] width 85 height 14
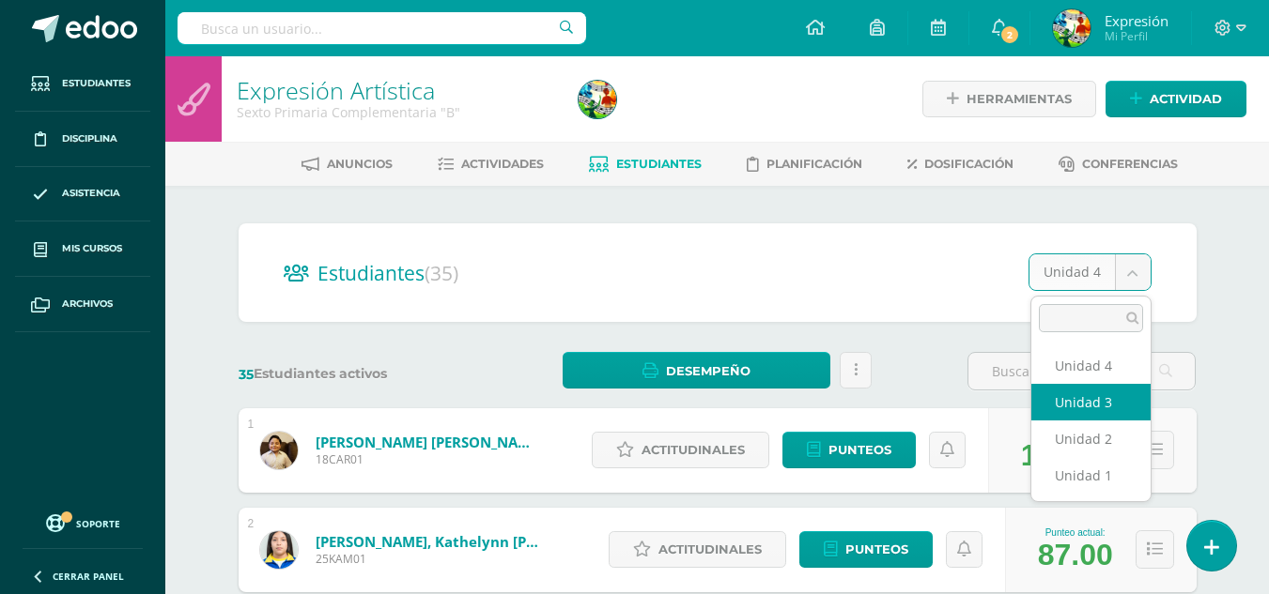
select select "/dashboard/teacher/section/4086/students/?unit=156149"
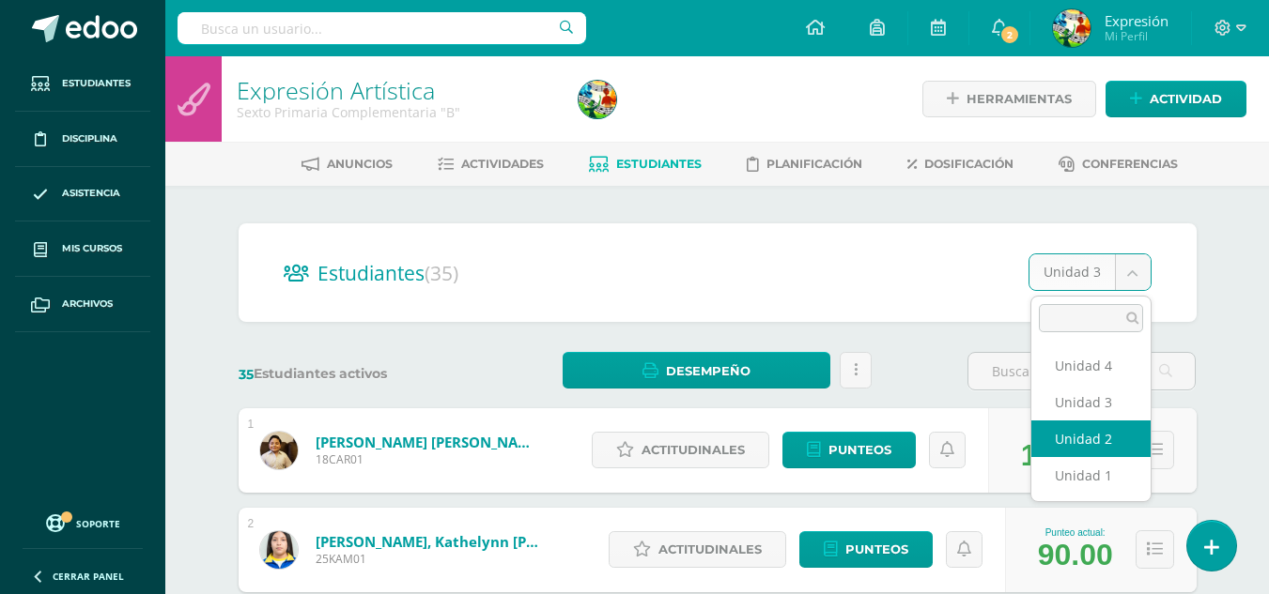
select select "/dashboard/teacher/section/4086/students/?unit=156144"
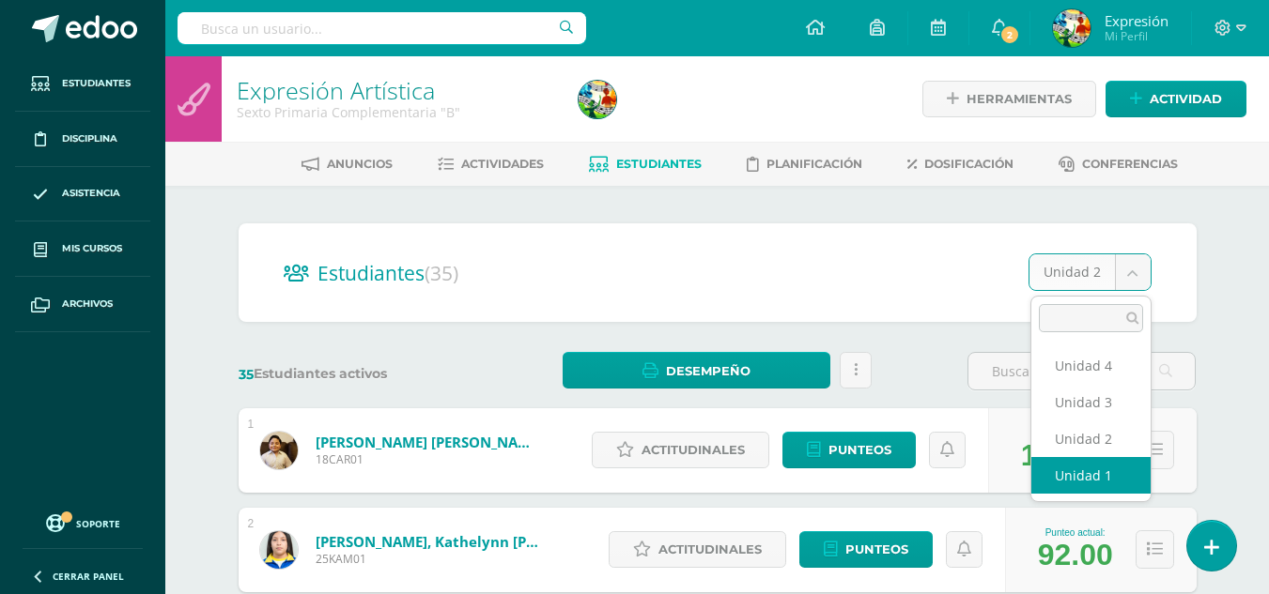
select select "/dashboard/teacher/section/4086/students/?unit=156139"
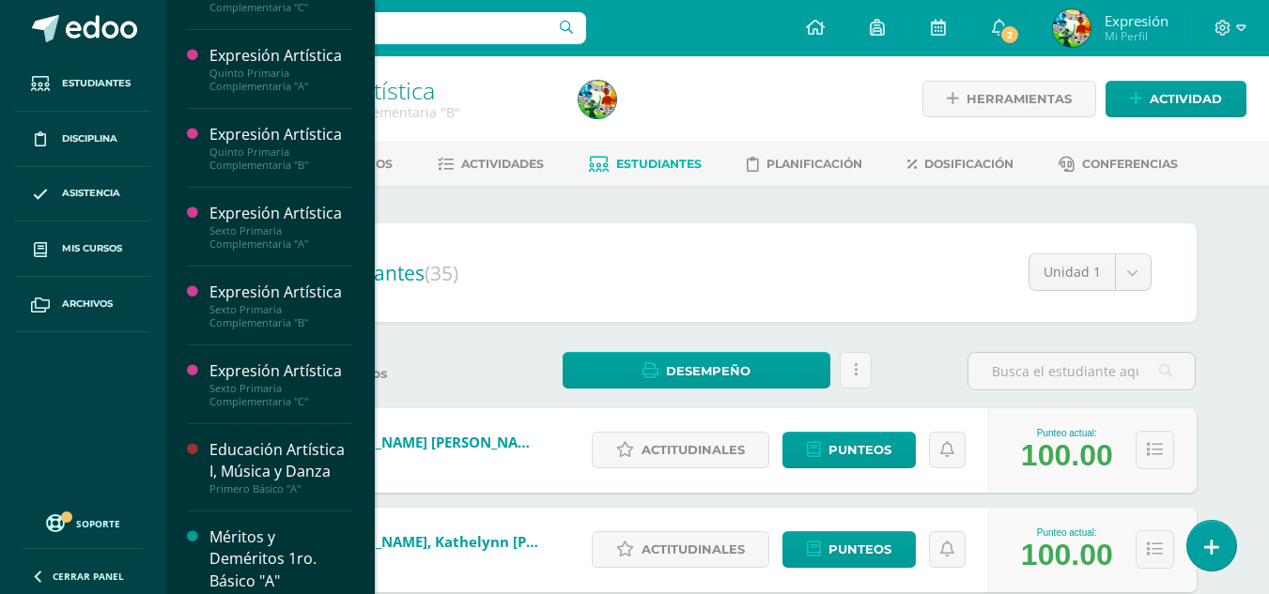
scroll to position [844, 0]
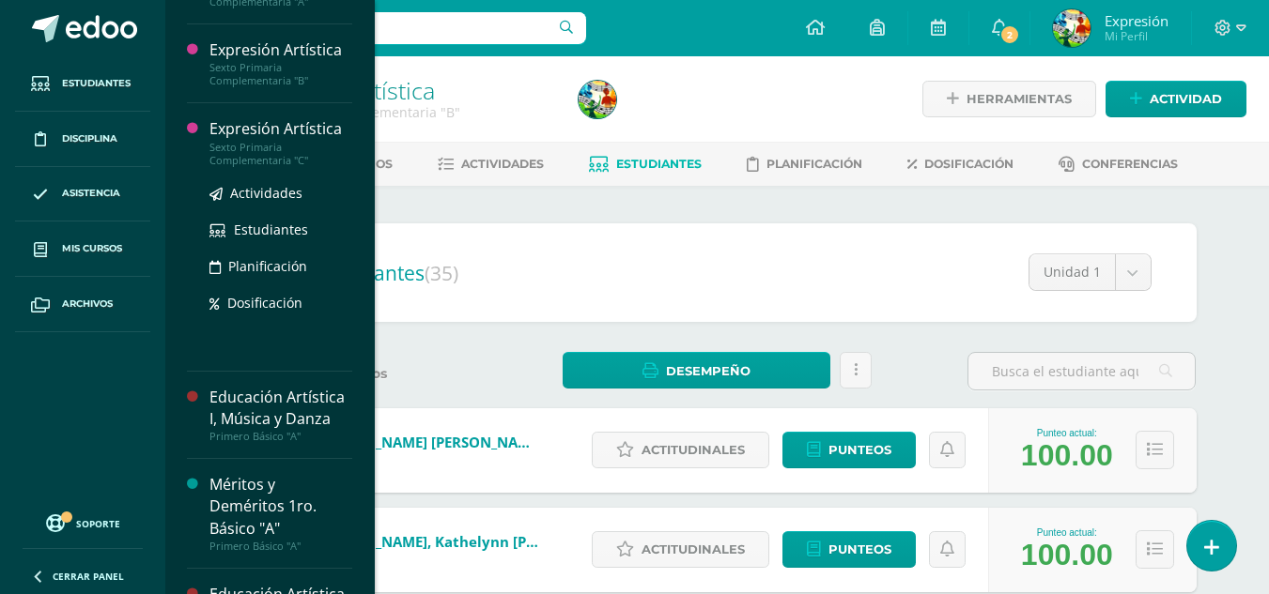
click at [295, 167] on div "Sexto Primaria Complementaria "C"" at bounding box center [280, 154] width 143 height 26
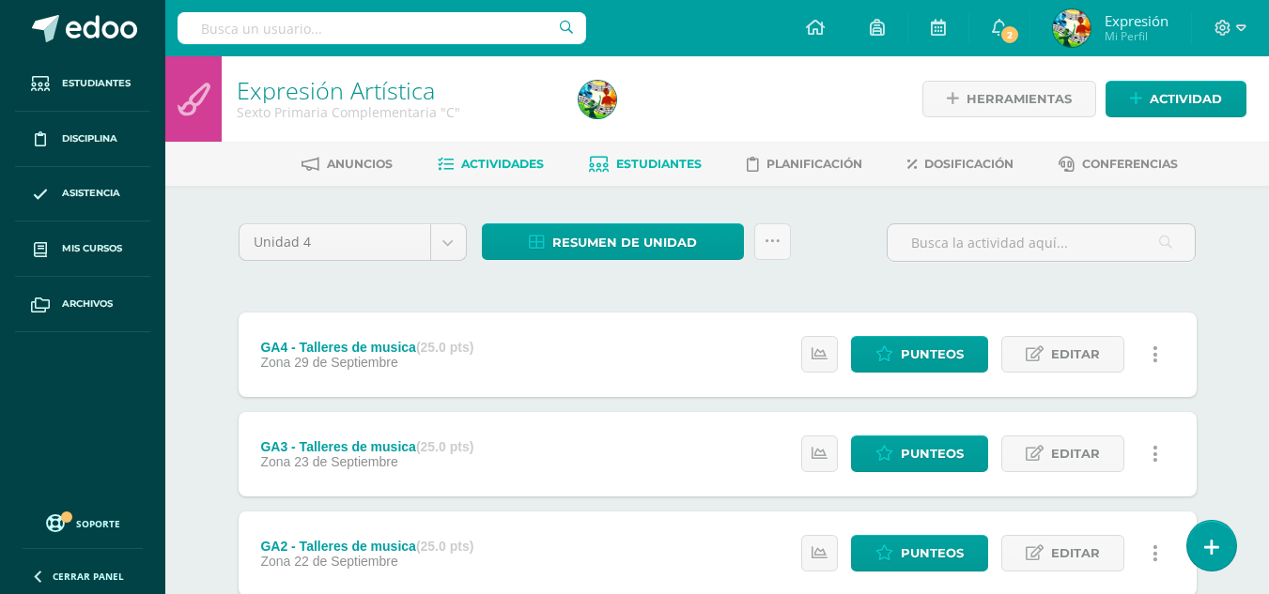
click at [667, 164] on span "Estudiantes" at bounding box center [658, 164] width 85 height 14
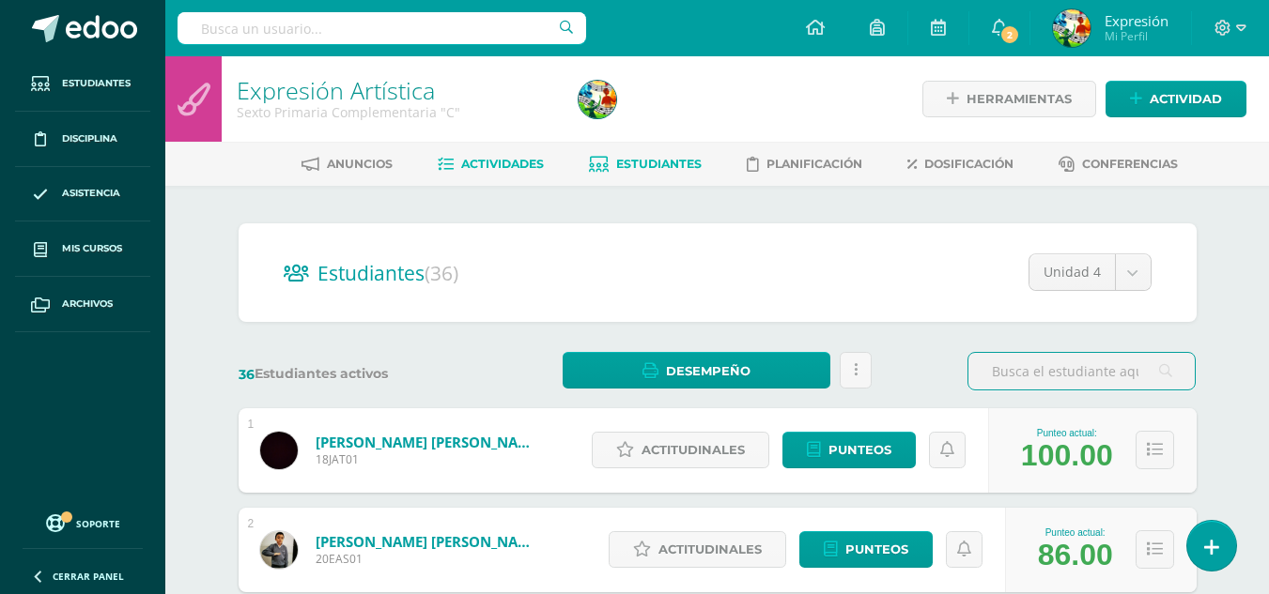
click at [496, 165] on span "Actividades" at bounding box center [502, 164] width 83 height 14
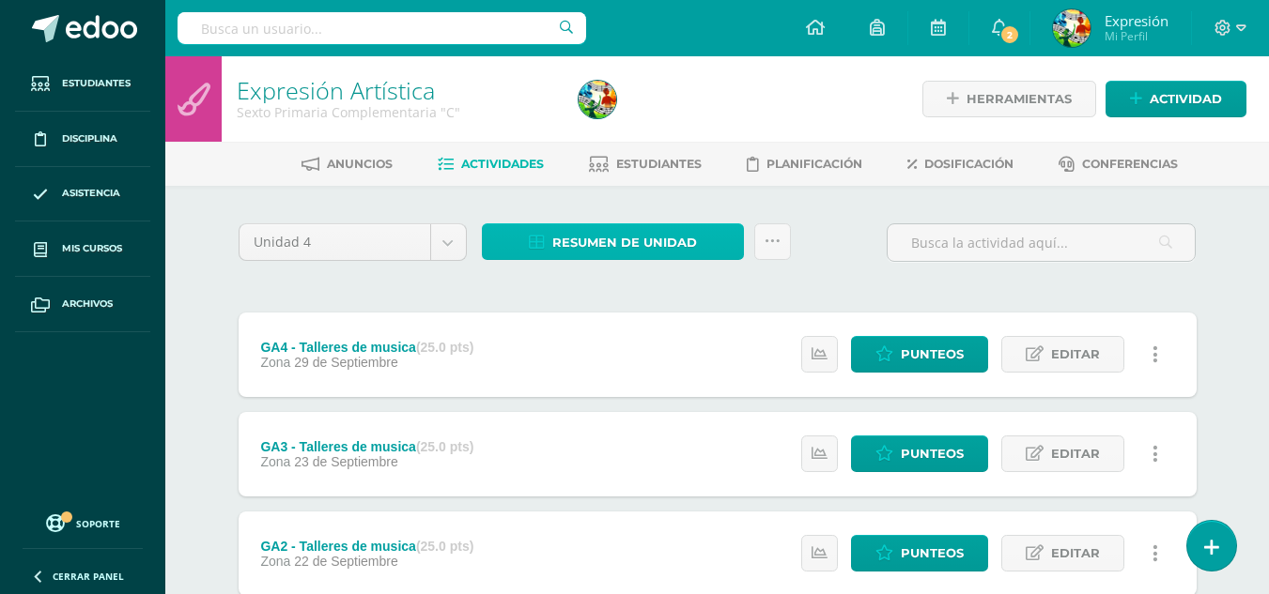
click at [601, 247] on span "Resumen de unidad" at bounding box center [624, 242] width 145 height 35
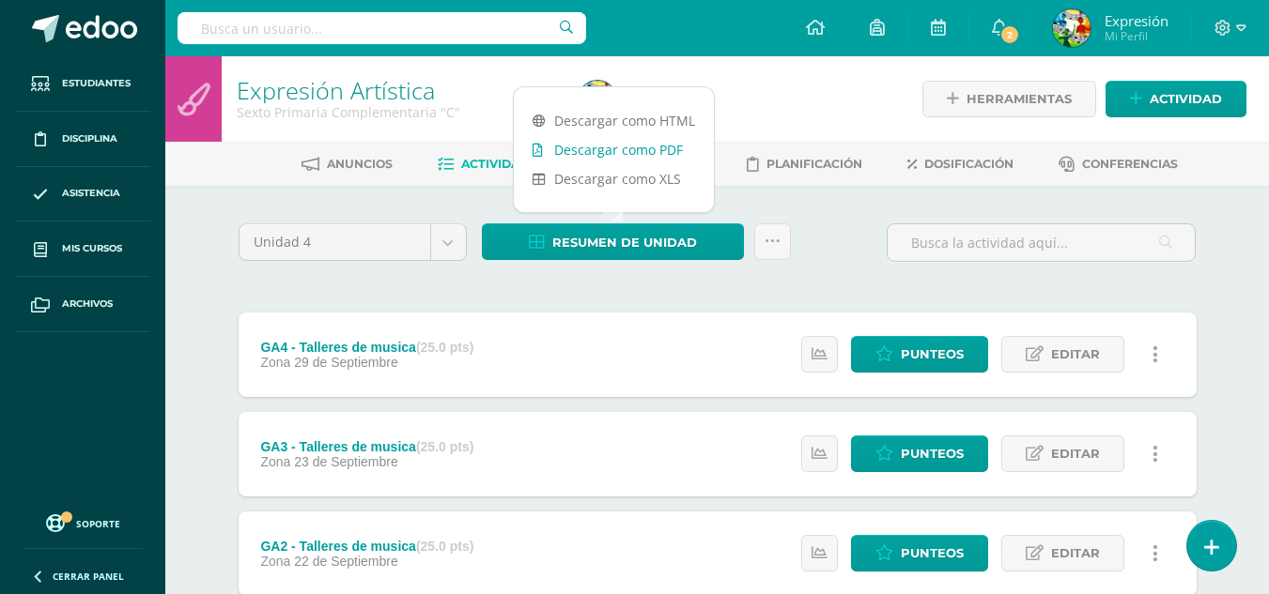
click at [628, 153] on link "Descargar como PDF" at bounding box center [614, 149] width 200 height 29
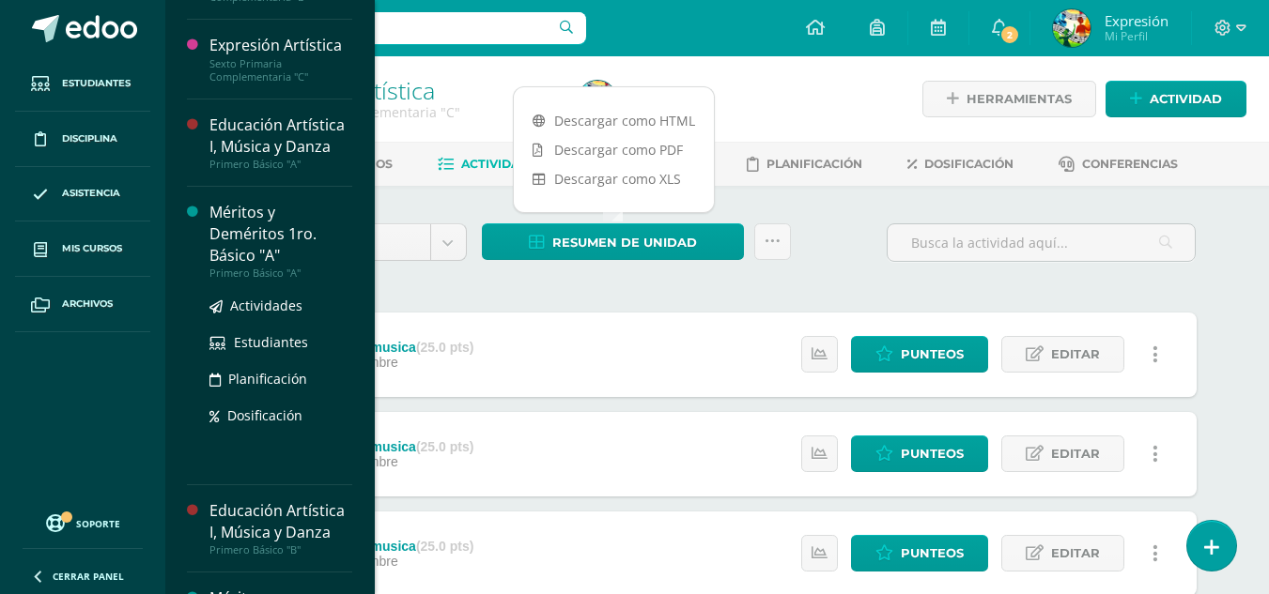
scroll to position [751, 0]
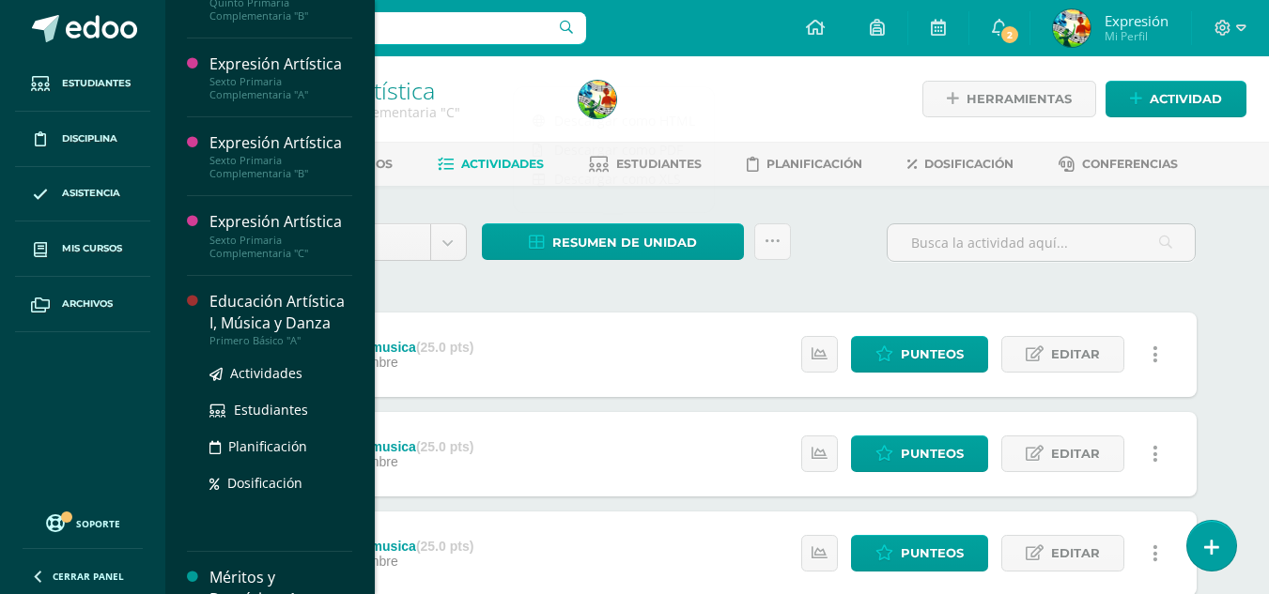
click at [264, 334] on div "Educación Artística I, Música y Danza" at bounding box center [280, 312] width 143 height 43
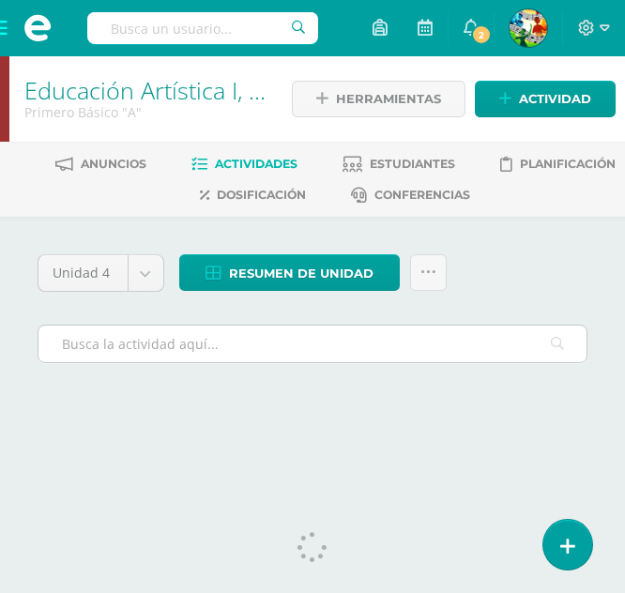
scroll to position [8, 0]
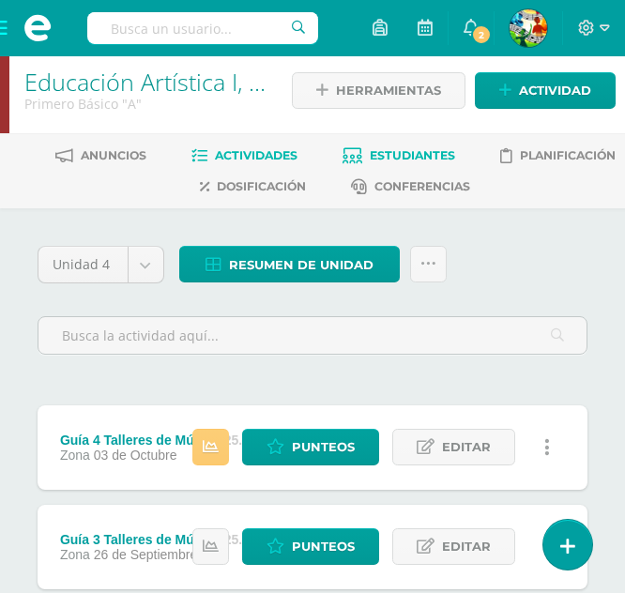
click at [400, 156] on span "Estudiantes" at bounding box center [412, 155] width 85 height 14
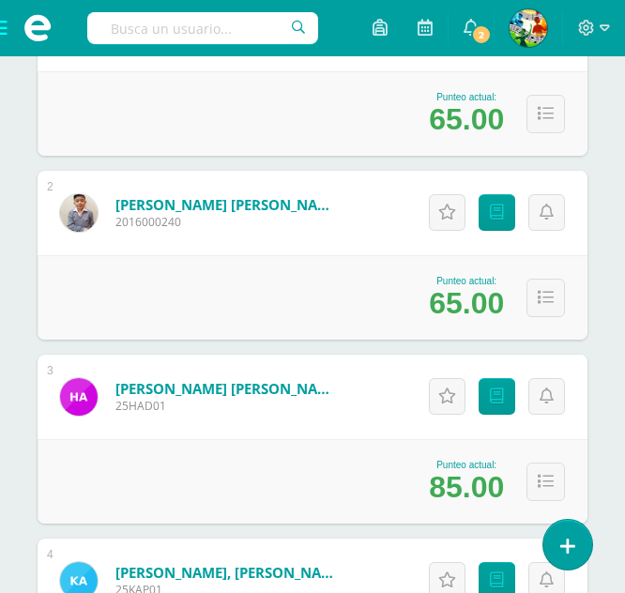
scroll to position [657, 0]
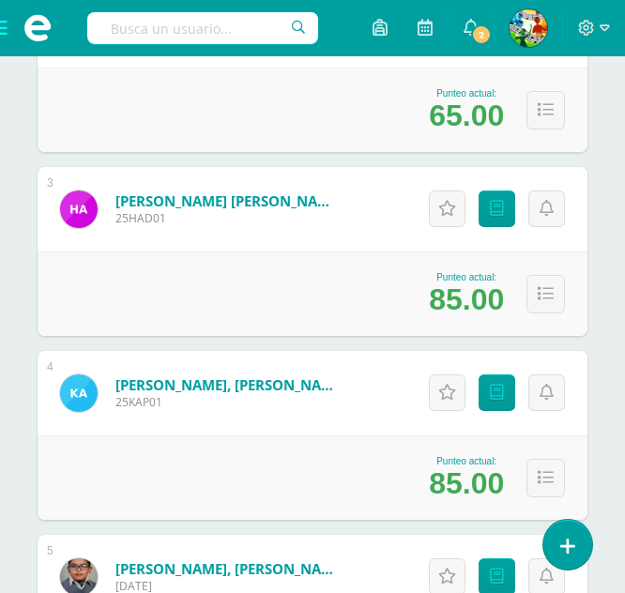
click at [8, 30] on span at bounding box center [37, 28] width 75 height 56
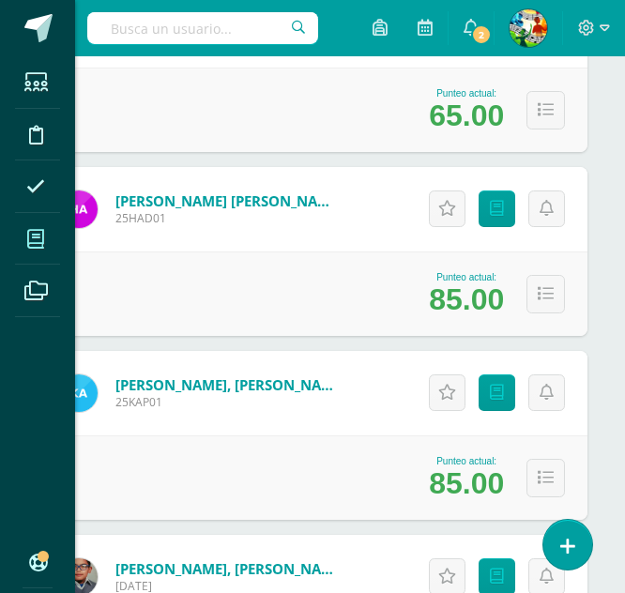
click at [35, 236] on icon at bounding box center [35, 239] width 17 height 19
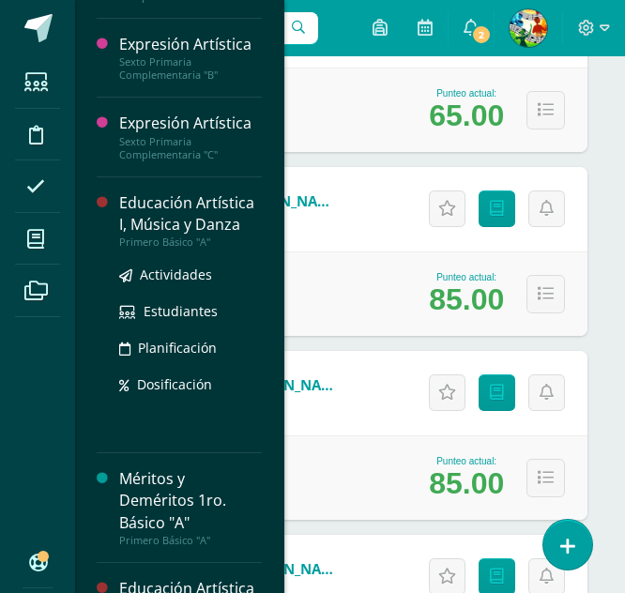
scroll to position [1127, 0]
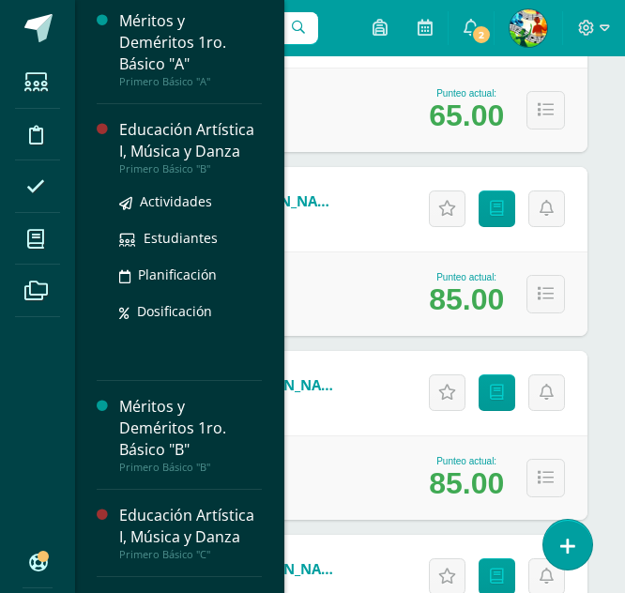
click at [179, 162] on div "Educación Artística I, Música y Danza" at bounding box center [190, 140] width 143 height 43
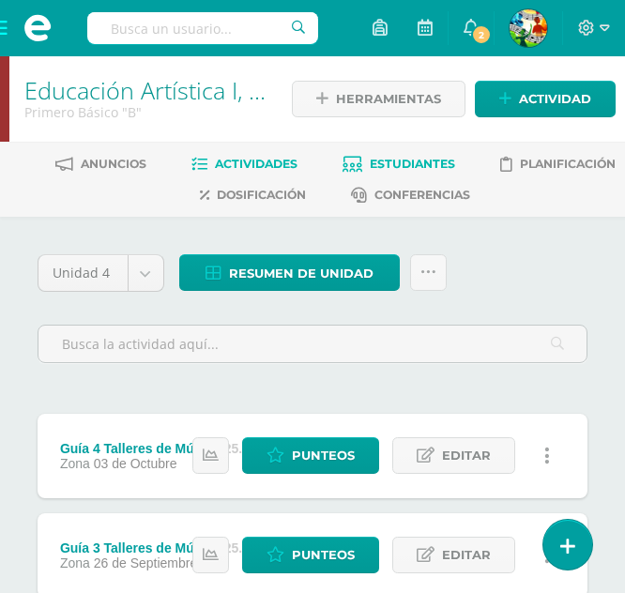
click at [402, 168] on span "Estudiantes" at bounding box center [412, 164] width 85 height 14
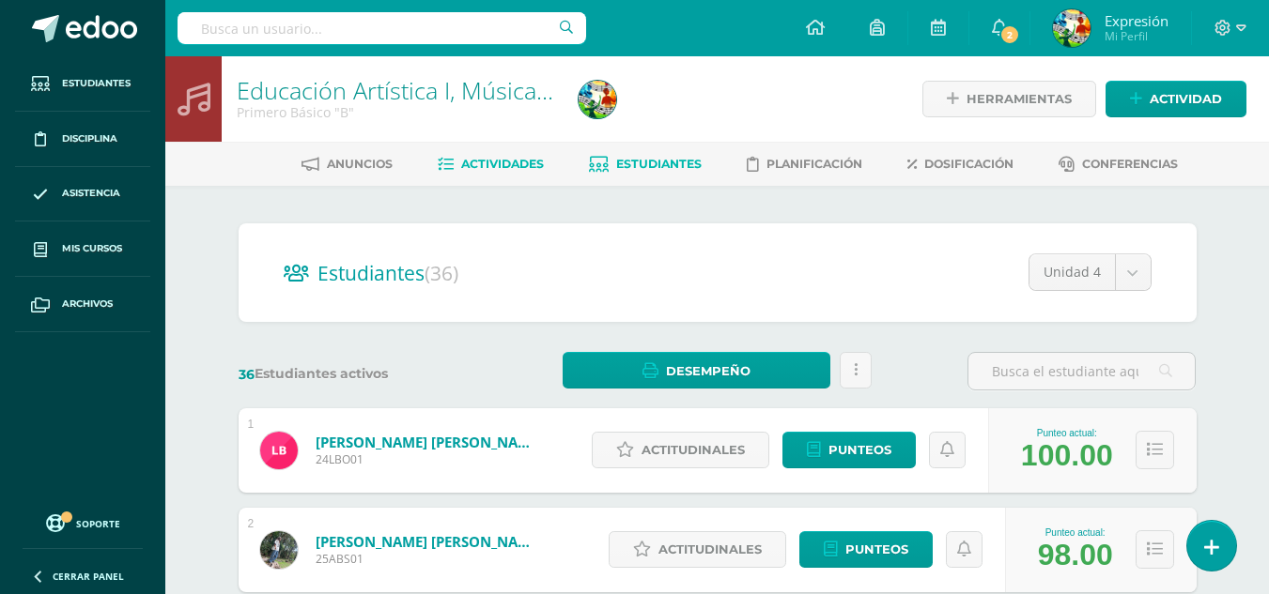
click at [501, 158] on span "Actividades" at bounding box center [502, 164] width 83 height 14
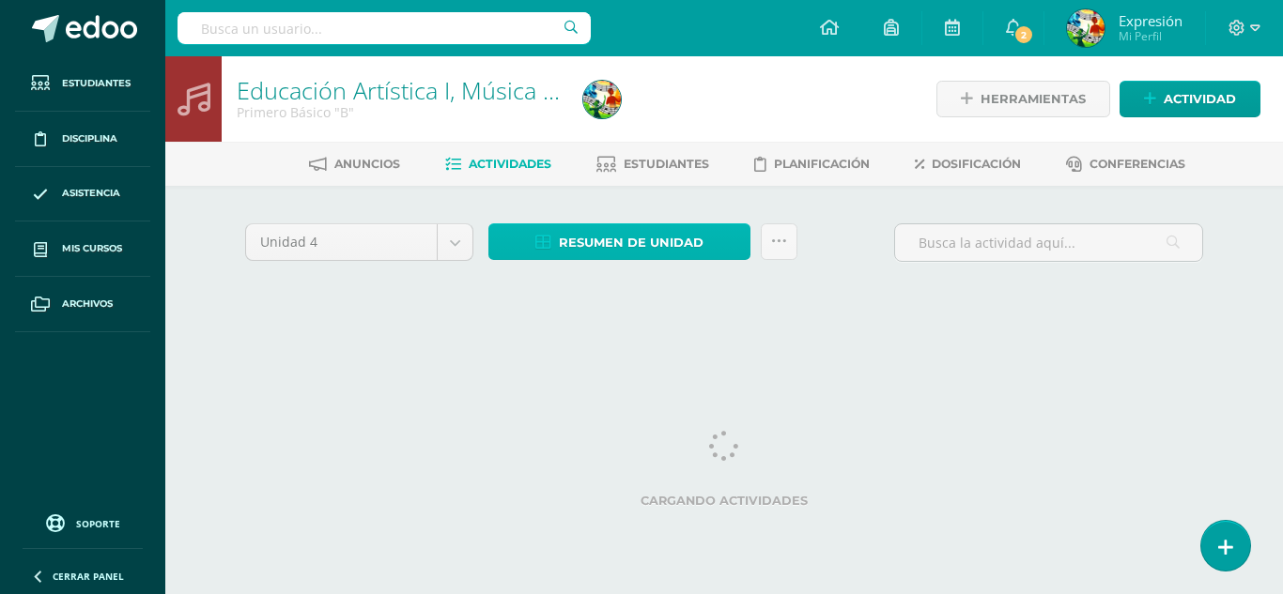
click at [621, 243] on span "Resumen de unidad" at bounding box center [631, 242] width 145 height 35
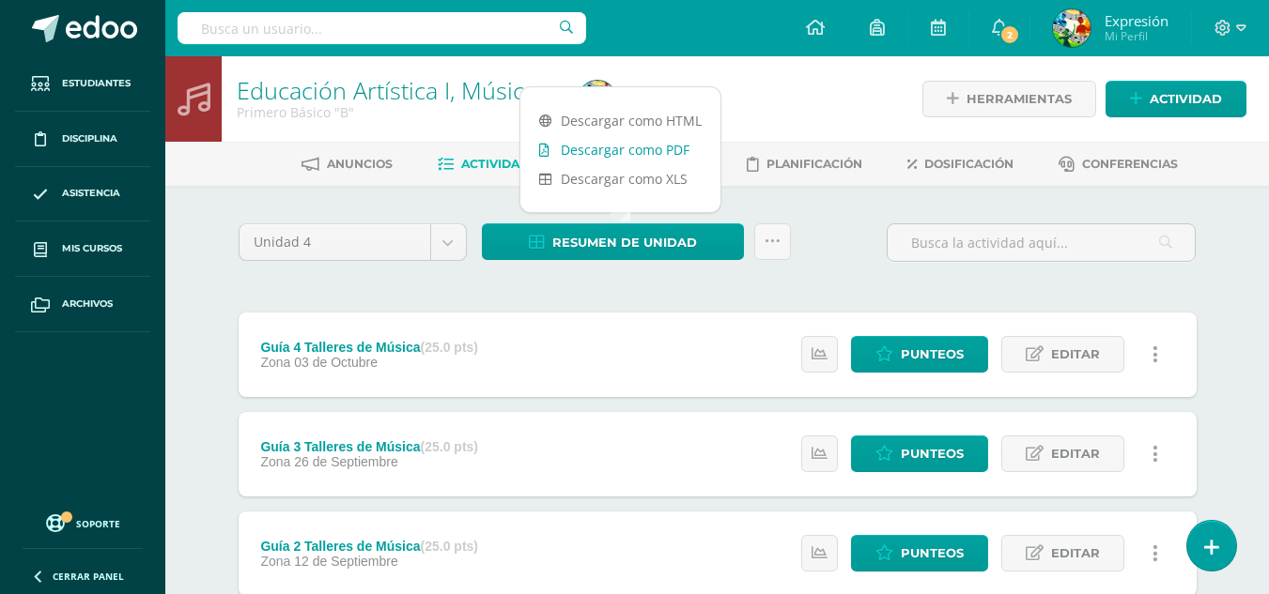
click at [638, 143] on link "Descargar como PDF" at bounding box center [620, 149] width 200 height 29
click at [839, 202] on div "Unidad 4 Unidad 1 Unidad 2 Unidad 3 Unidad 4 Resumen de unidad Subir actividade…" at bounding box center [717, 503] width 1033 height 635
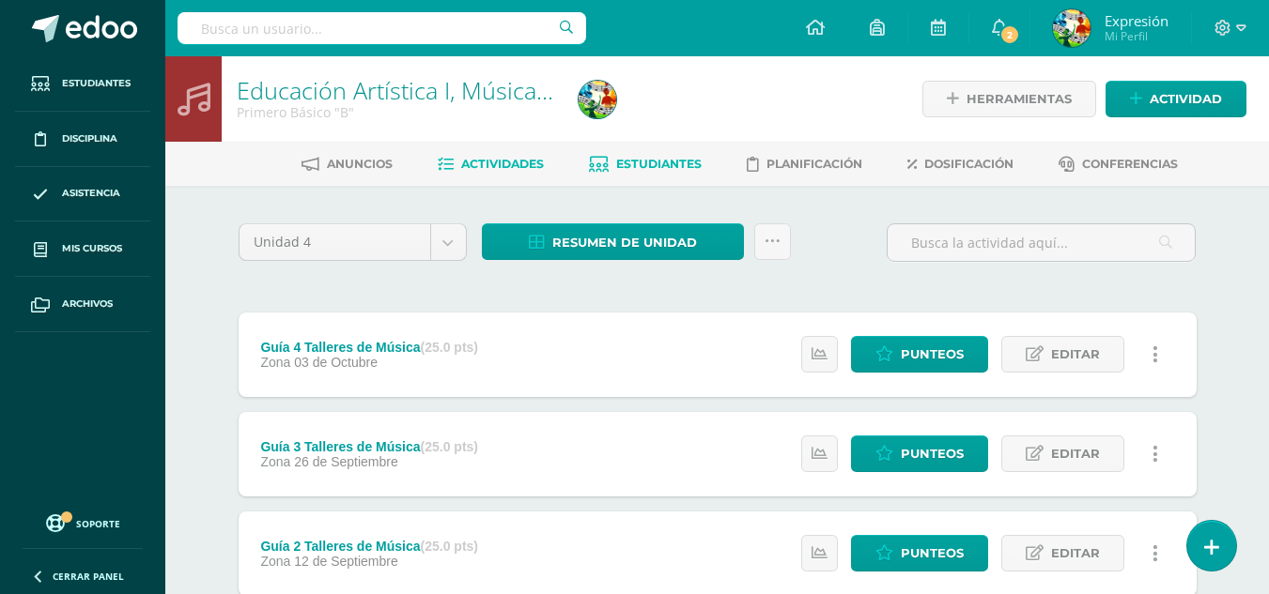
click at [689, 162] on span "Estudiantes" at bounding box center [658, 164] width 85 height 14
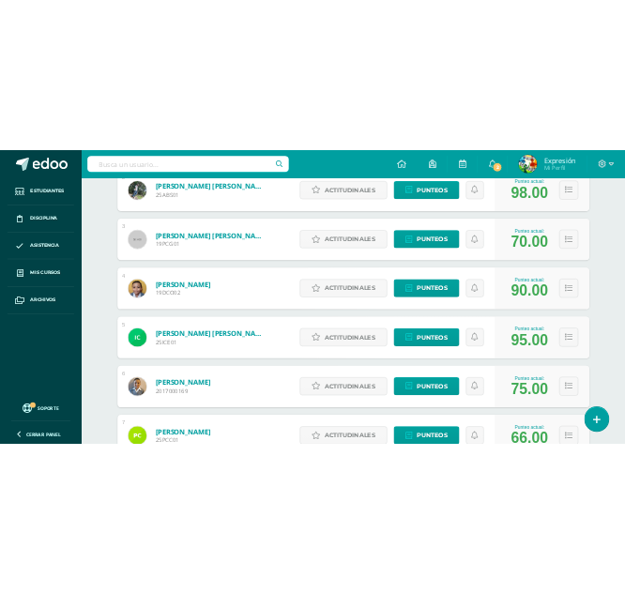
scroll to position [913, 0]
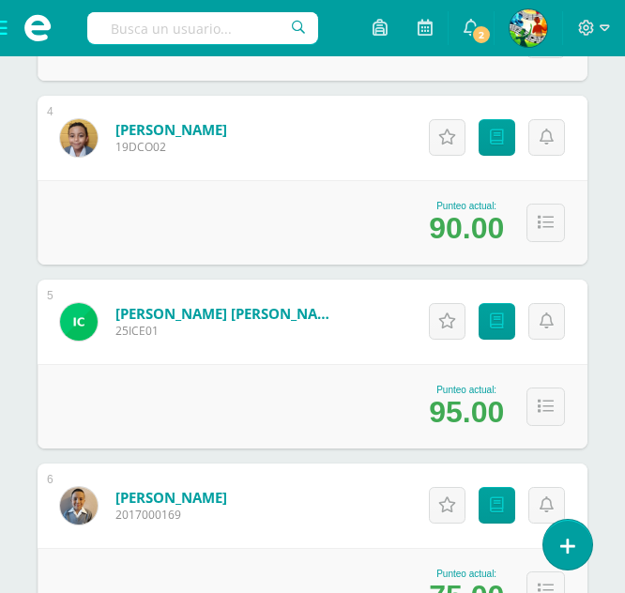
click at [6, 31] on span at bounding box center [37, 28] width 75 height 56
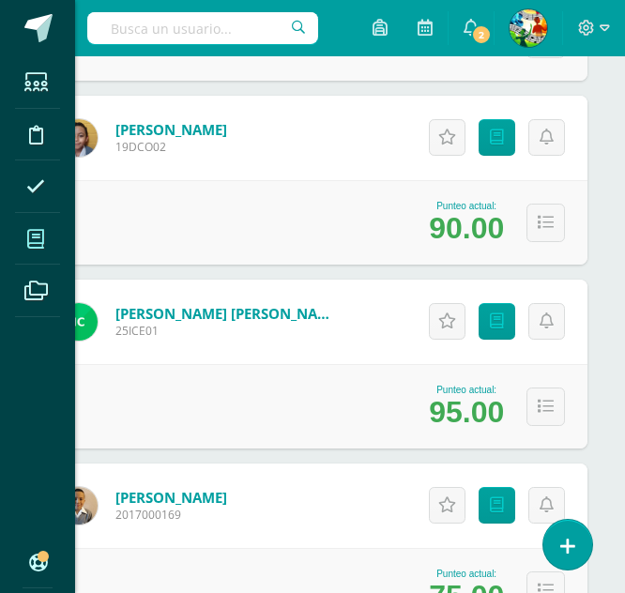
click at [39, 236] on icon at bounding box center [35, 239] width 17 height 19
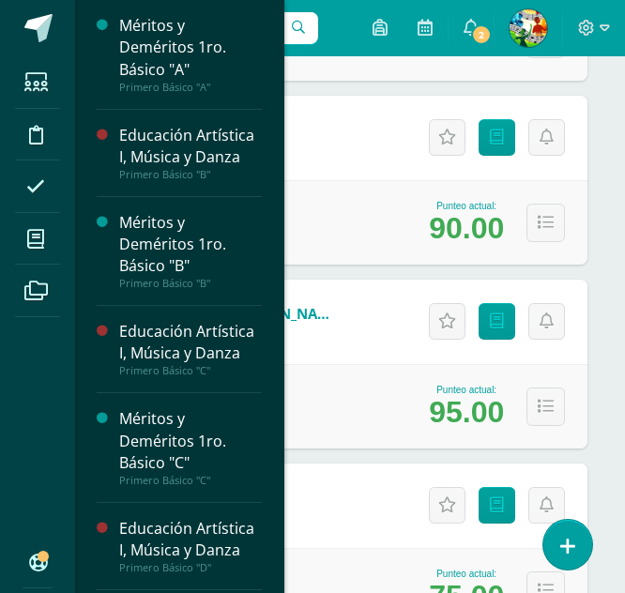
scroll to position [1310, 0]
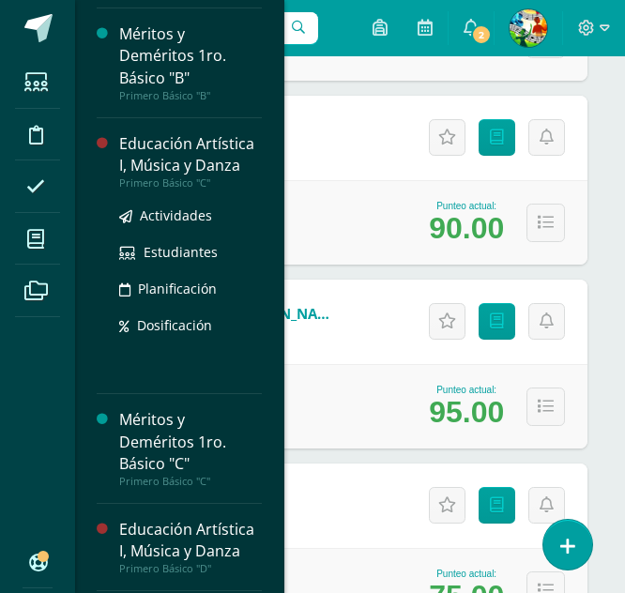
click at [183, 177] on div "Educación Artística I, Música y Danza" at bounding box center [190, 154] width 143 height 43
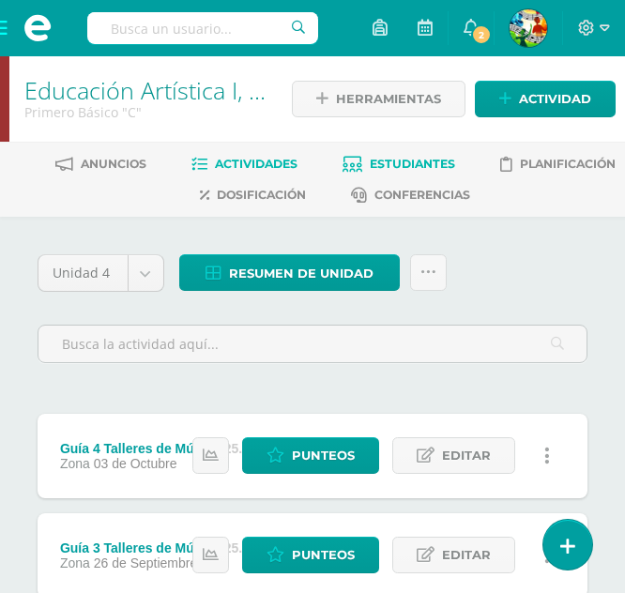
click at [423, 161] on span "Estudiantes" at bounding box center [412, 164] width 85 height 14
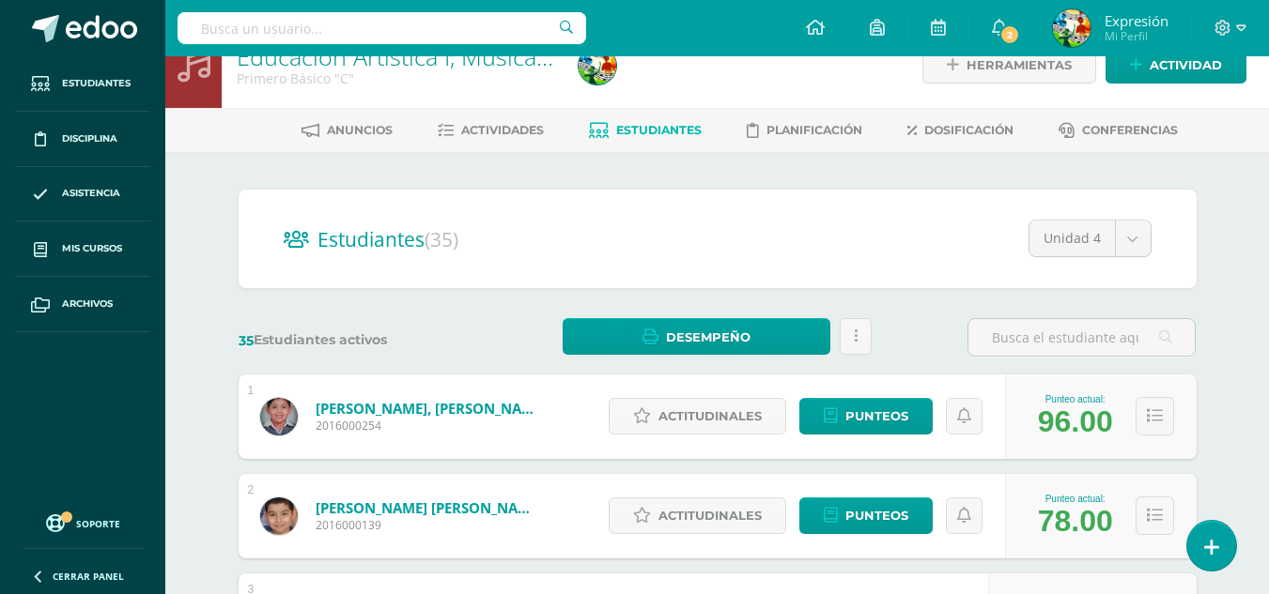
scroll to position [13, 0]
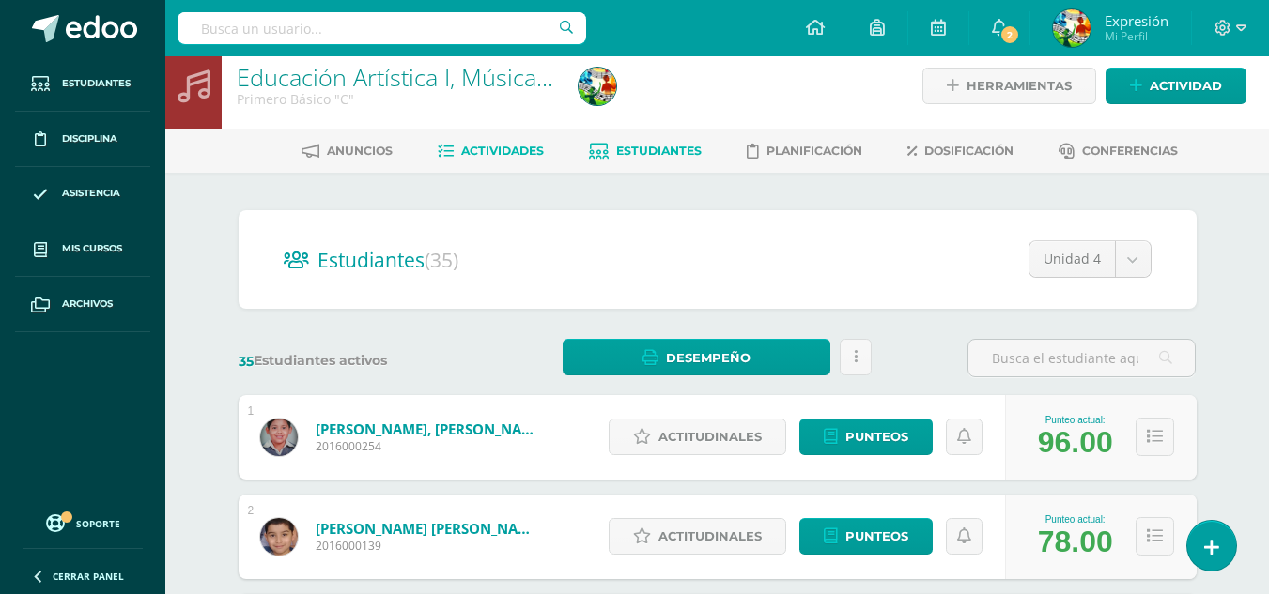
click at [485, 151] on span "Actividades" at bounding box center [502, 151] width 83 height 14
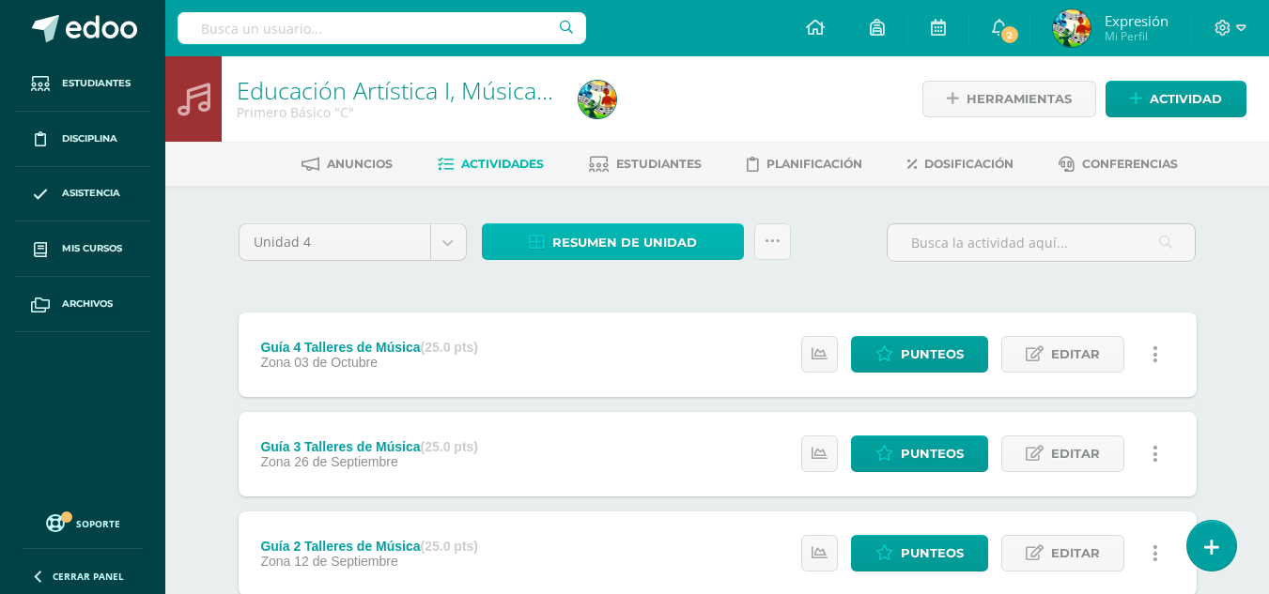
click at [624, 240] on span "Resumen de unidad" at bounding box center [624, 242] width 145 height 35
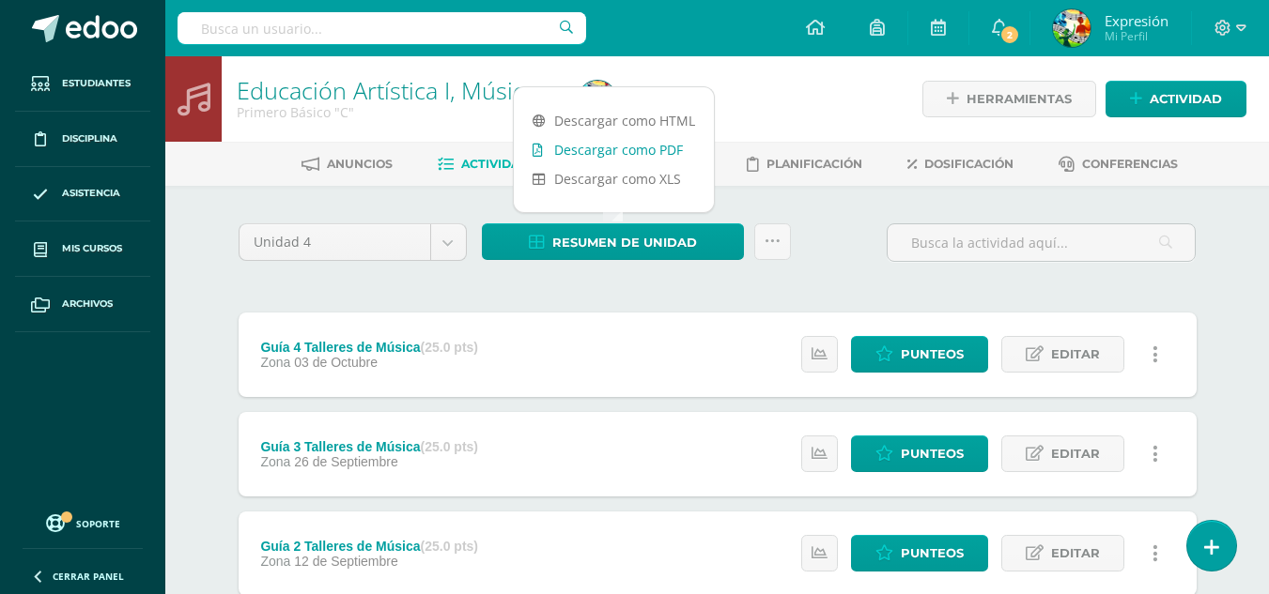
click at [658, 153] on link "Descargar como PDF" at bounding box center [614, 149] width 200 height 29
click at [840, 251] on div "Unidad 4 Unidad 1 Unidad 2 Unidad 3 Unidad 4 Resumen de unidad Subir actividade…" at bounding box center [717, 250] width 973 height 54
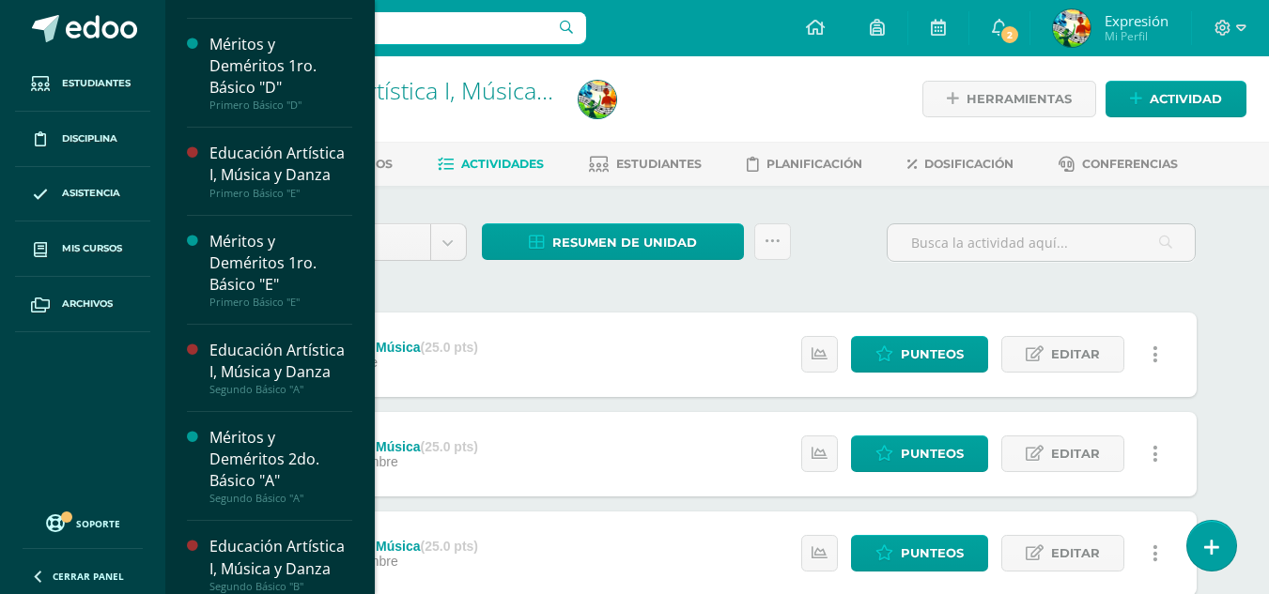
scroll to position [1969, 0]
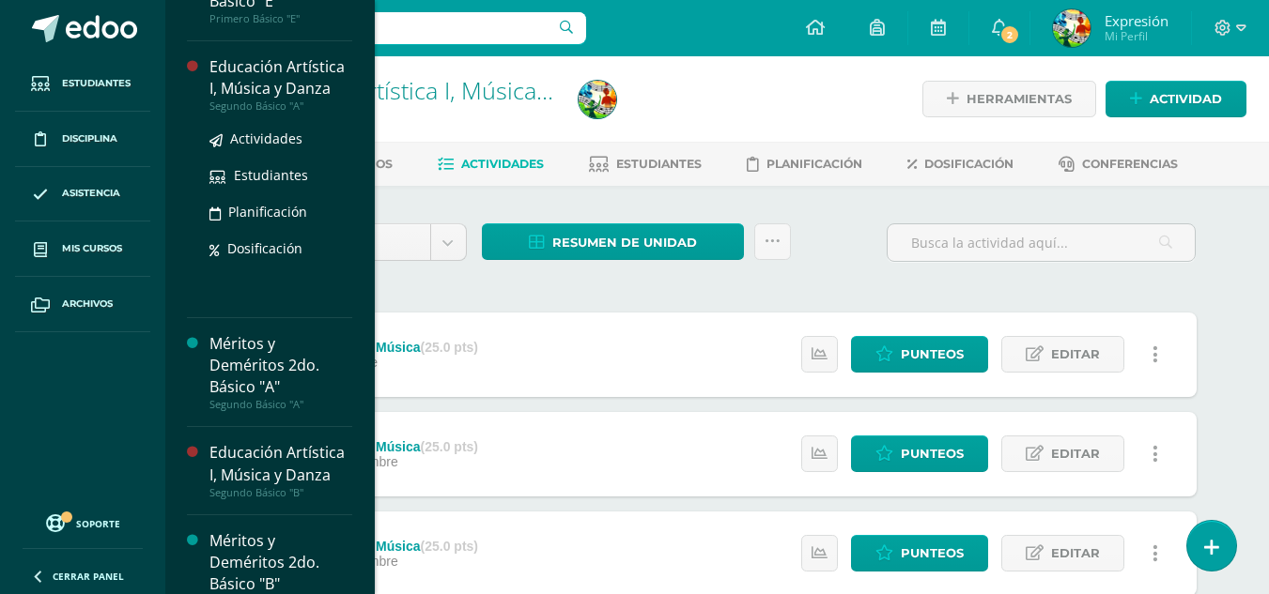
click at [283, 100] on div "Educación Artística I, Música y Danza" at bounding box center [280, 77] width 143 height 43
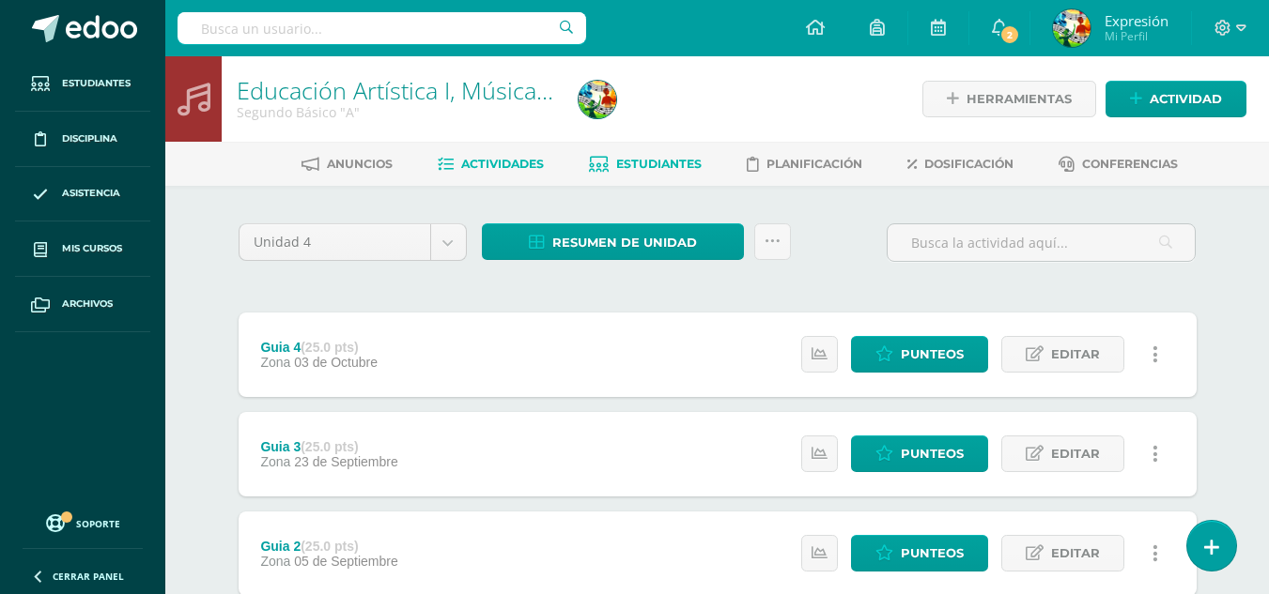
click at [674, 167] on span "Estudiantes" at bounding box center [658, 164] width 85 height 14
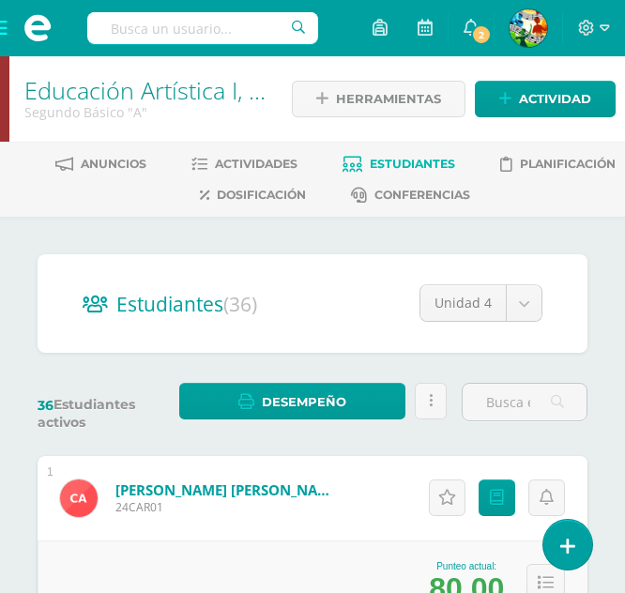
click at [7, 29] on span at bounding box center [37, 28] width 75 height 56
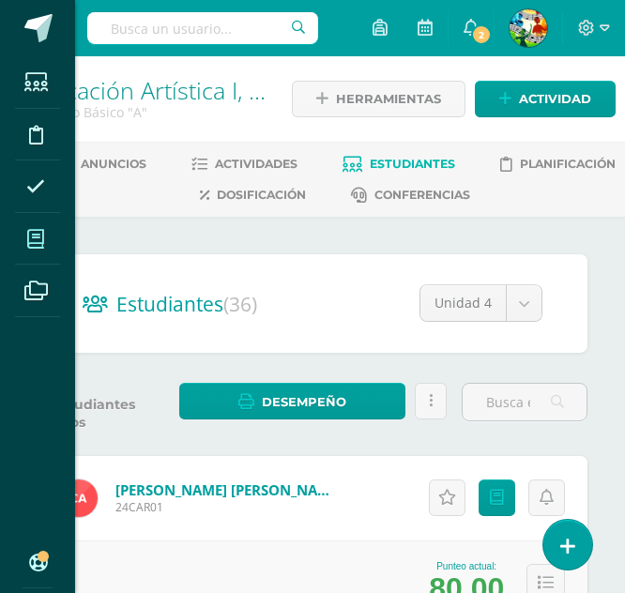
click at [33, 234] on icon at bounding box center [35, 239] width 17 height 19
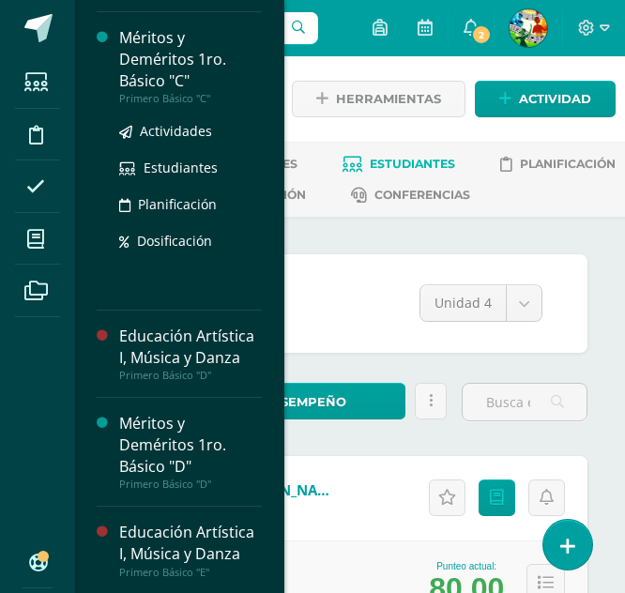
scroll to position [1532, 0]
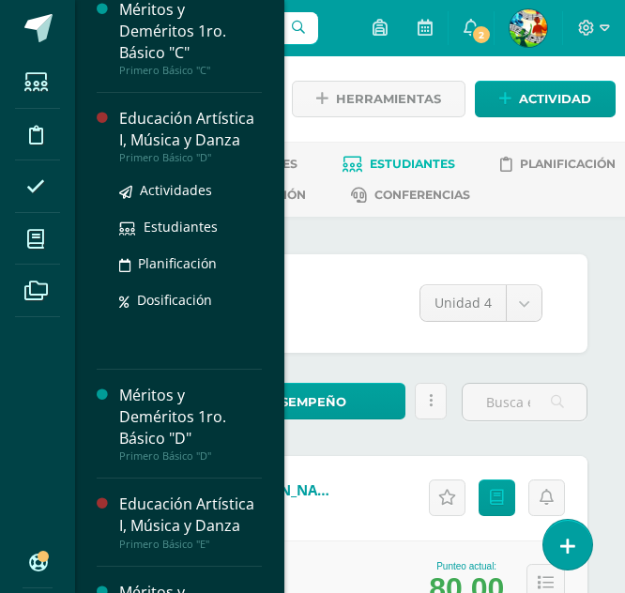
click at [183, 151] on div "Educación Artística I, Música y Danza" at bounding box center [190, 129] width 143 height 43
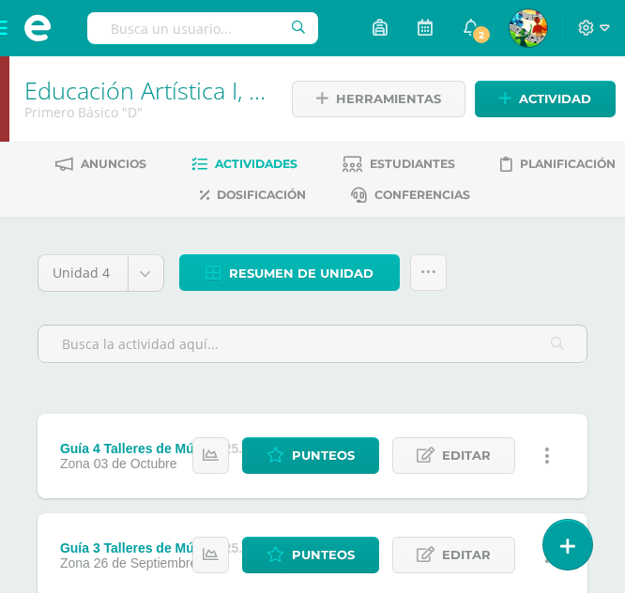
click at [315, 278] on span "Resumen de unidad" at bounding box center [301, 273] width 145 height 35
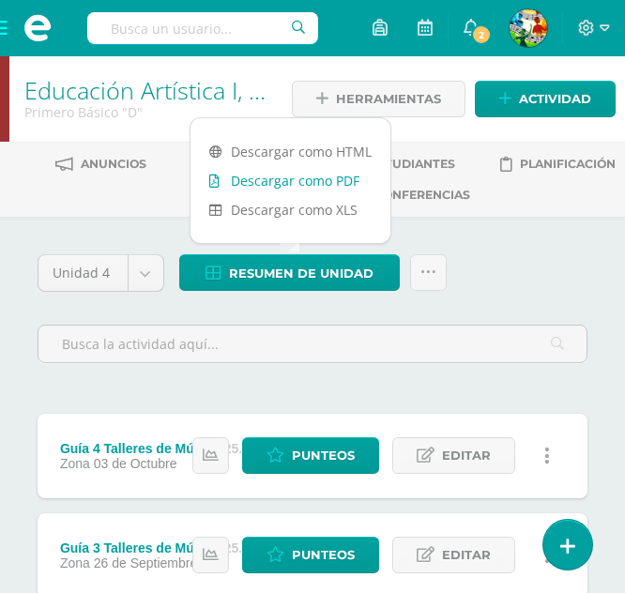
click at [324, 183] on link "Descargar como PDF" at bounding box center [291, 180] width 200 height 29
click at [525, 262] on div "Unidad 4 Unidad 1 Unidad 2 Unidad 3 Unidad 4 Resumen de unidad Subir actividade…" at bounding box center [312, 316] width 565 height 124
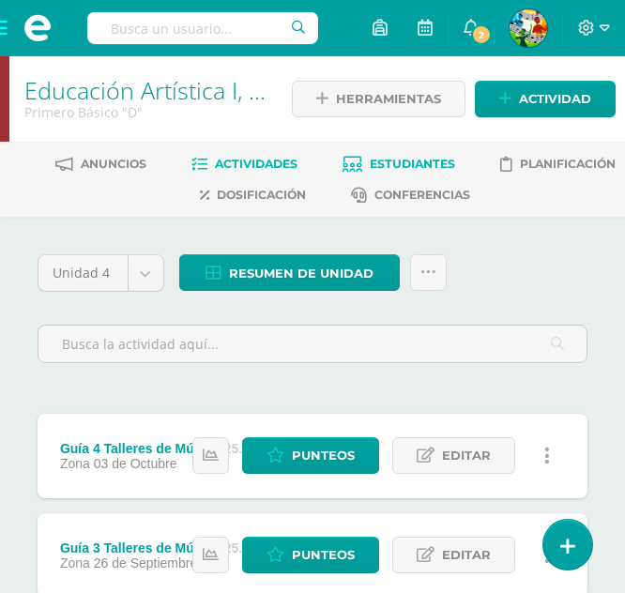
click at [423, 174] on link "Estudiantes" at bounding box center [399, 164] width 113 height 30
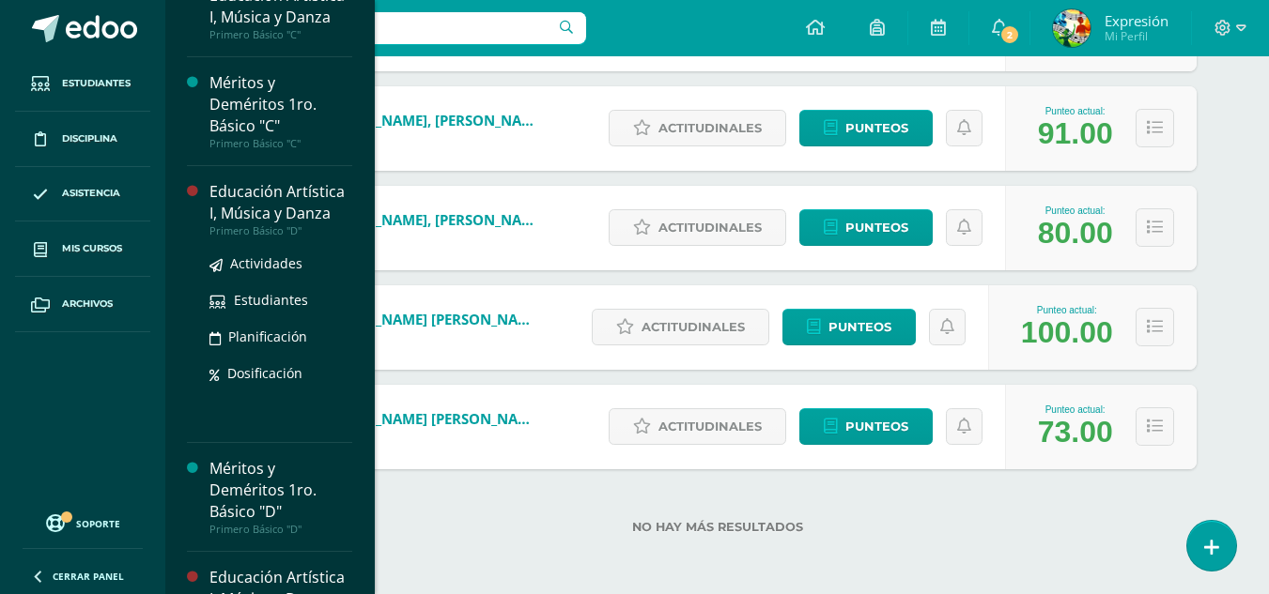
scroll to position [1733, 0]
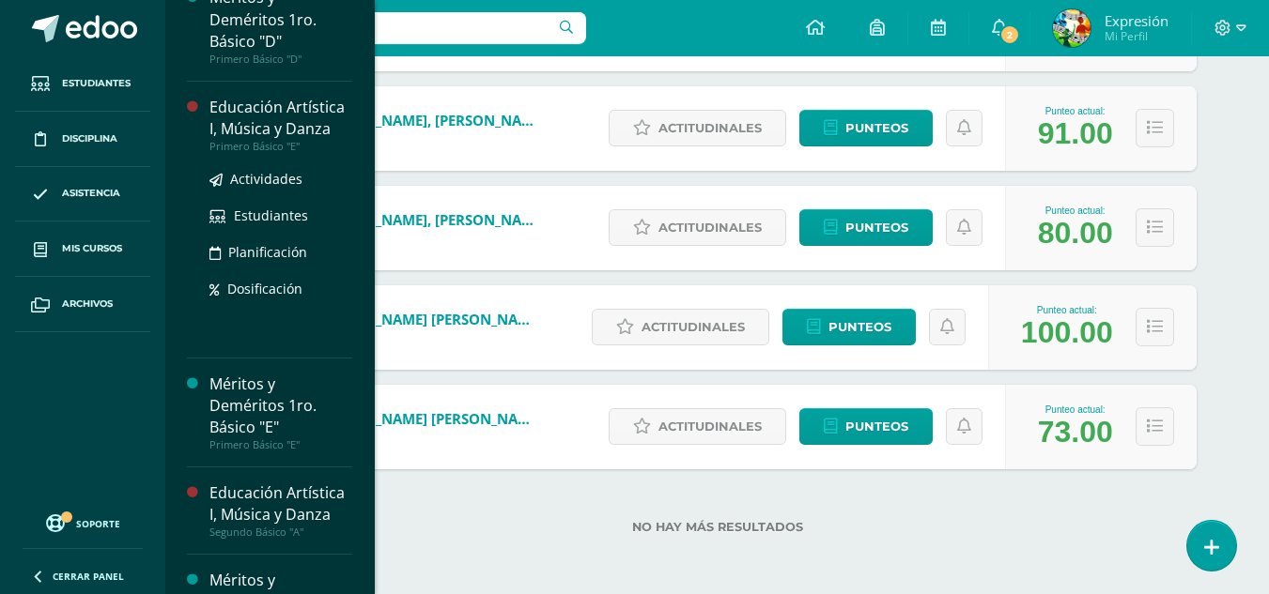
click at [275, 140] on div "Educación Artística I, Música y Danza" at bounding box center [280, 118] width 143 height 43
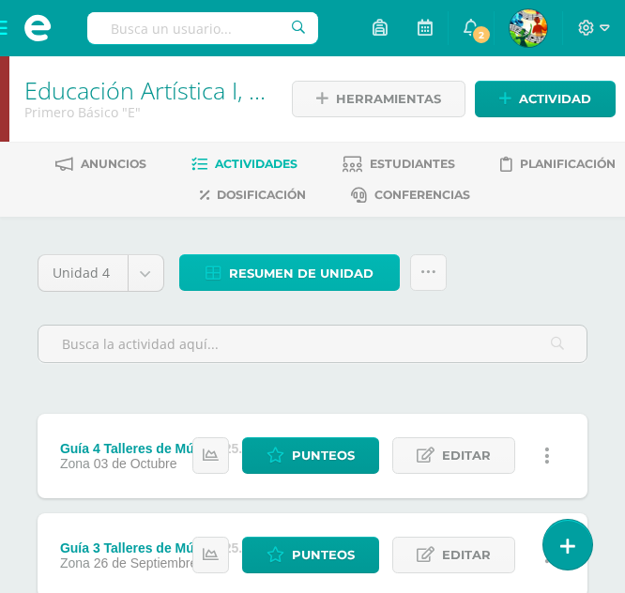
click at [332, 270] on span "Resumen de unidad" at bounding box center [301, 273] width 145 height 35
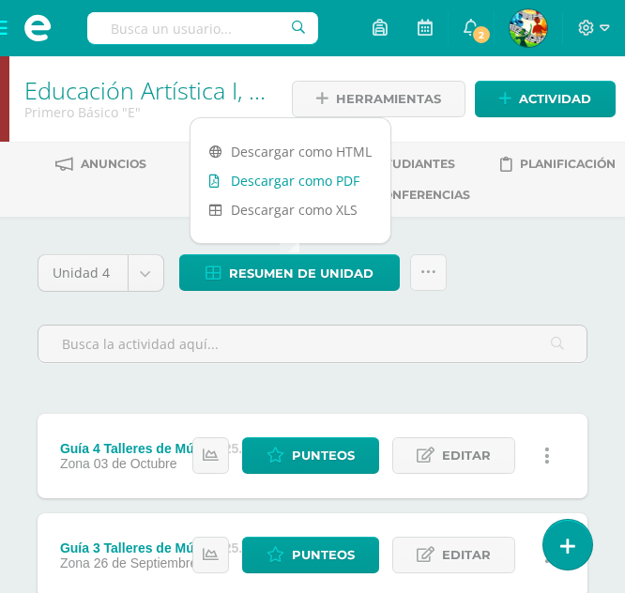
click at [336, 176] on link "Descargar como PDF" at bounding box center [291, 180] width 200 height 29
